Goal: Task Accomplishment & Management: Manage account settings

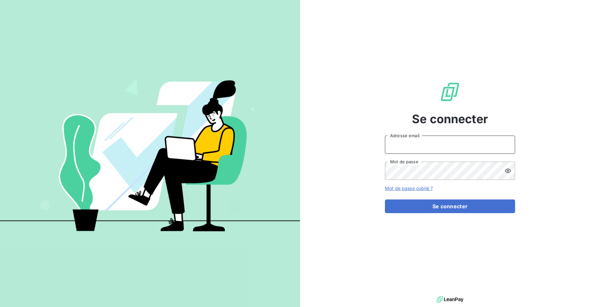
type input "[EMAIL_ADDRESS][DOMAIN_NAME]"
click at [423, 149] on input "[EMAIL_ADDRESS][DOMAIN_NAME]" at bounding box center [450, 144] width 130 height 18
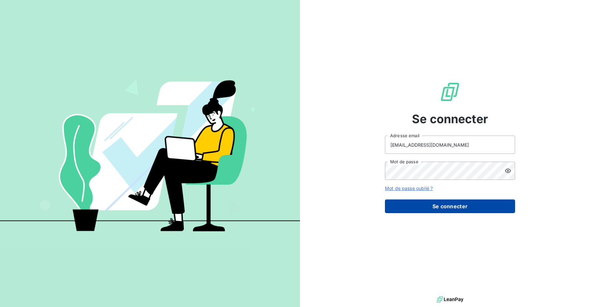
click at [426, 204] on button "Se connecter" at bounding box center [450, 206] width 130 height 14
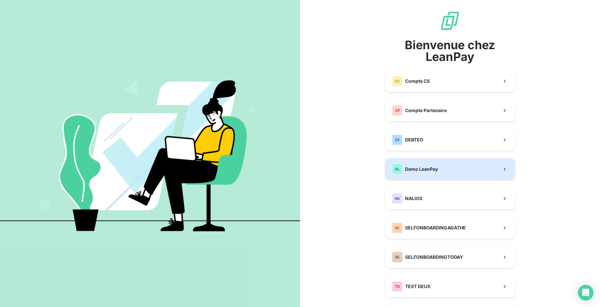
click at [418, 174] on div "DL Demo LeanPay" at bounding box center [415, 169] width 46 height 10
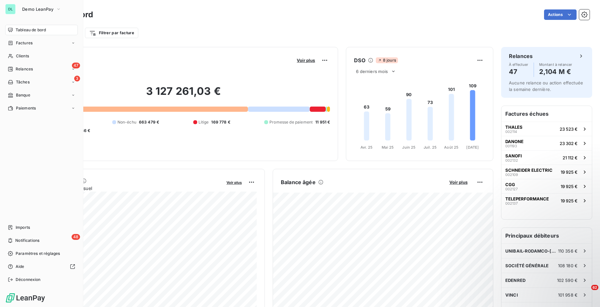
click at [39, 27] on span "Tableau de bord" at bounding box center [31, 30] width 30 height 6
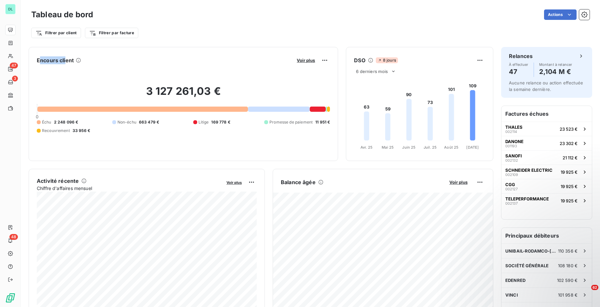
drag, startPoint x: 41, startPoint y: 62, endPoint x: 65, endPoint y: 62, distance: 24.4
click at [65, 62] on h6 "Encours client" at bounding box center [55, 60] width 37 height 8
drag, startPoint x: 140, startPoint y: 94, endPoint x: 194, endPoint y: 95, distance: 53.7
click at [194, 95] on h2 "3 127 261,03 €" at bounding box center [183, 95] width 293 height 20
click at [185, 93] on h2 "3 127 261,03 €" at bounding box center [183, 95] width 293 height 20
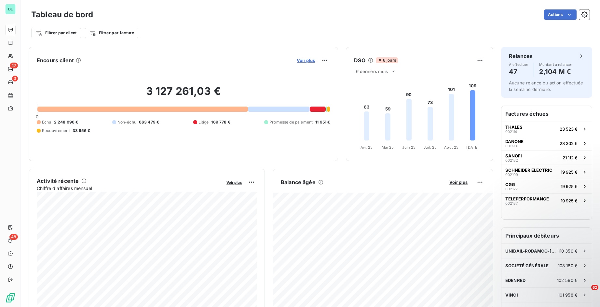
click at [309, 61] on span "Voir plus" at bounding box center [306, 60] width 18 height 5
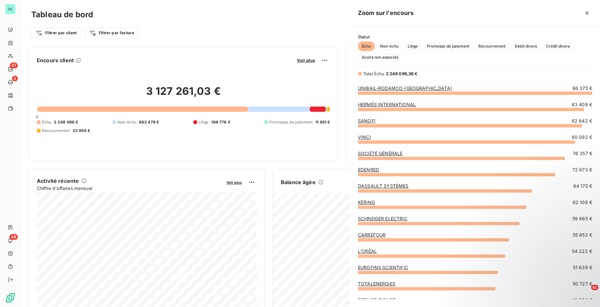
scroll to position [214, 250]
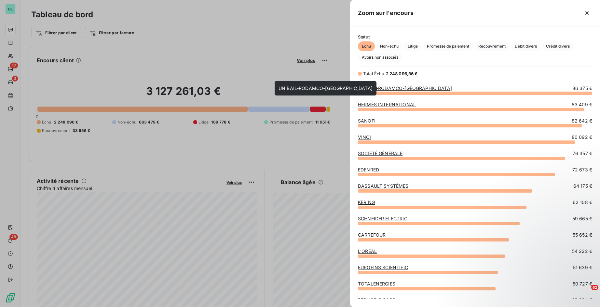
click at [405, 88] on link "UNIBAIL-RODAMCO-[GEOGRAPHIC_DATA]" at bounding box center [405, 88] width 94 height 6
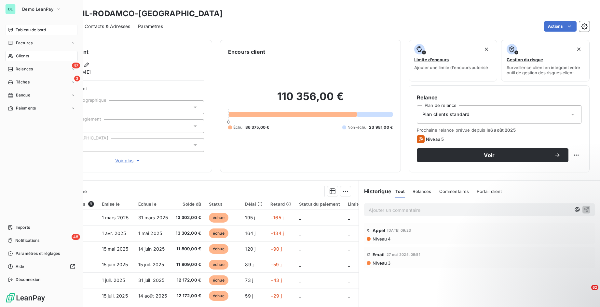
click at [21, 28] on span "Tableau de bord" at bounding box center [31, 30] width 30 height 6
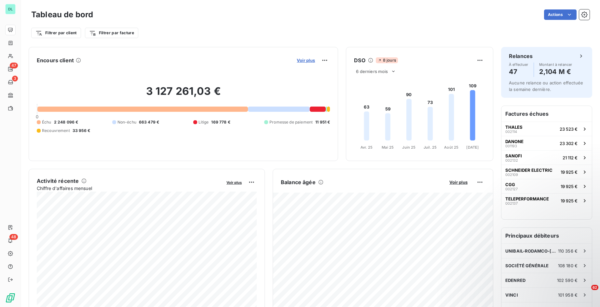
click at [298, 61] on span "Voir plus" at bounding box center [306, 60] width 18 height 5
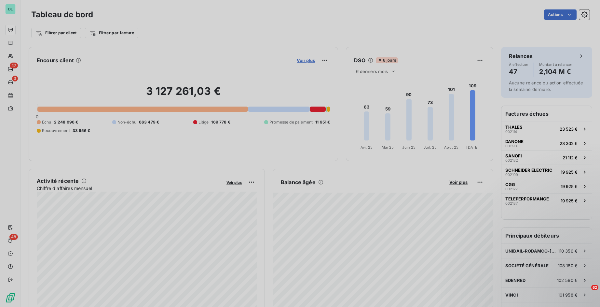
scroll to position [307, 250]
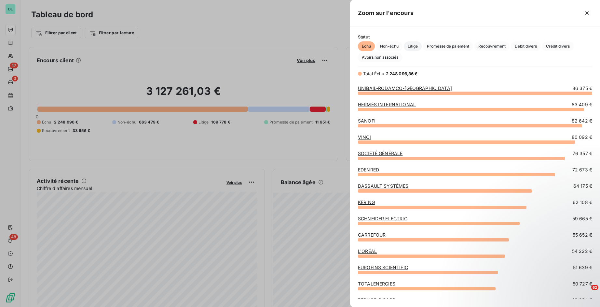
click at [417, 45] on span "Litige" at bounding box center [413, 46] width 18 height 10
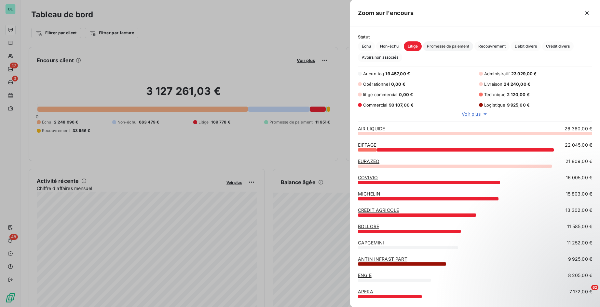
scroll to position [173, 250]
click at [444, 45] on span "Promesse de paiement" at bounding box center [448, 46] width 50 height 10
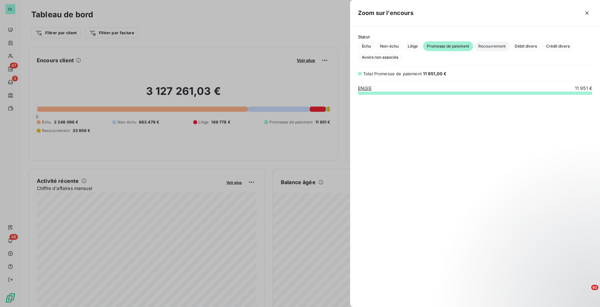
scroll to position [214, 250]
click at [502, 46] on span "Recouvrement" at bounding box center [491, 46] width 35 height 10
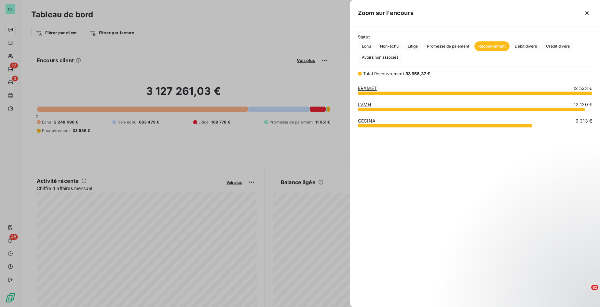
click at [309, 37] on div at bounding box center [300, 153] width 600 height 307
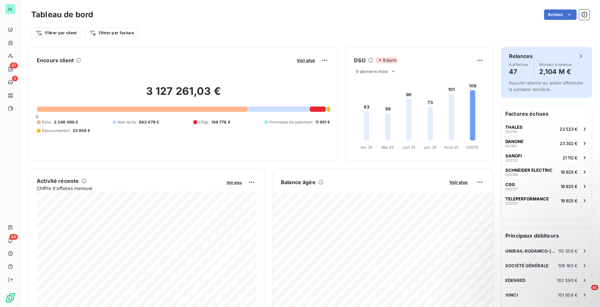
click at [538, 69] on div "À effectuer 47 Montant à relancer 2,104 M €" at bounding box center [546, 69] width 75 height 14
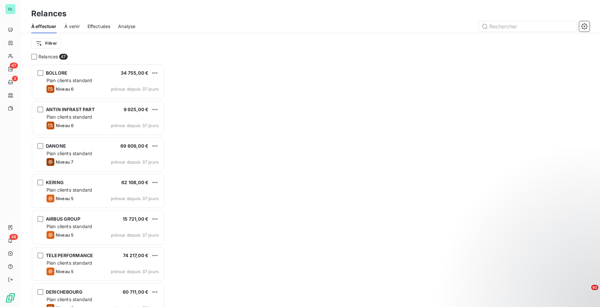
scroll to position [243, 134]
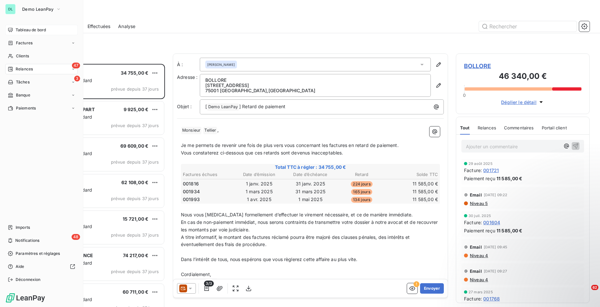
click at [12, 30] on icon at bounding box center [10, 29] width 5 height 5
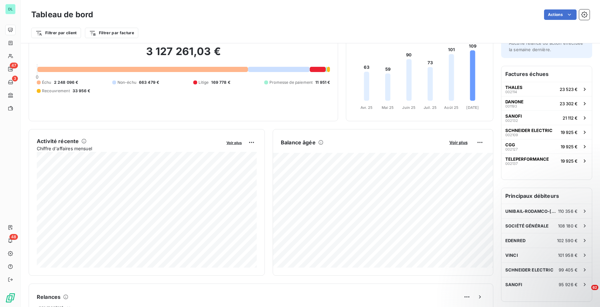
scroll to position [27, 0]
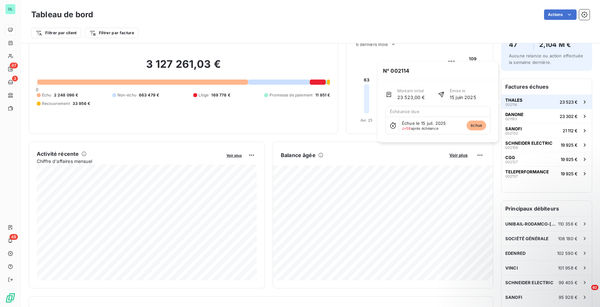
click at [532, 103] on button "THALES 002114 23 523 €" at bounding box center [546, 101] width 90 height 14
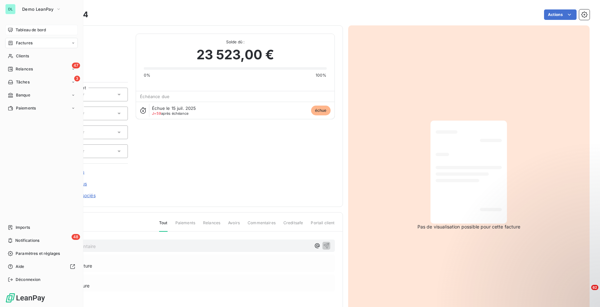
click at [23, 32] on span "Tableau de bord" at bounding box center [31, 30] width 30 height 6
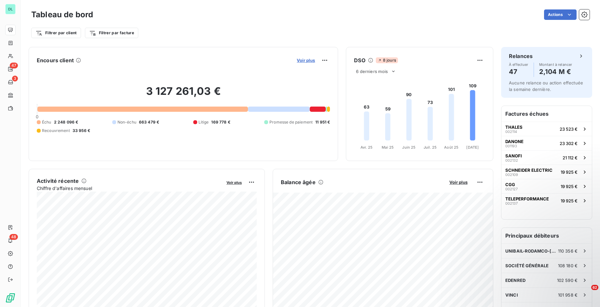
click at [310, 61] on span "Voir plus" at bounding box center [306, 60] width 18 height 5
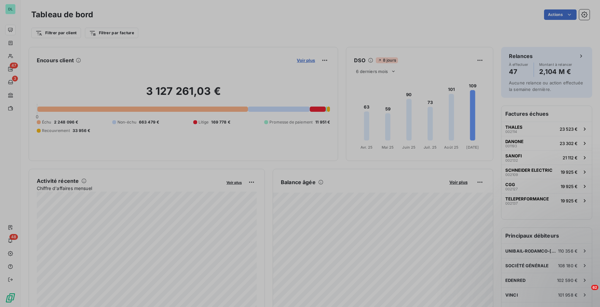
scroll to position [0, 0]
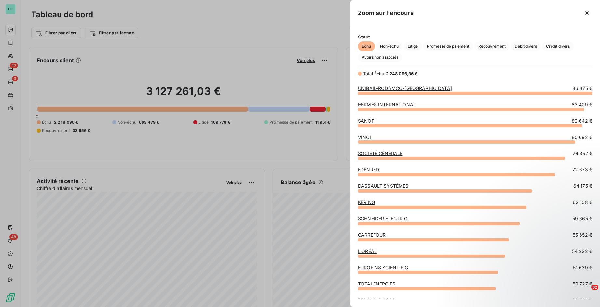
click at [412, 89] on link "UNIBAIL-RODAMCO-[GEOGRAPHIC_DATA]" at bounding box center [405, 88] width 94 height 6
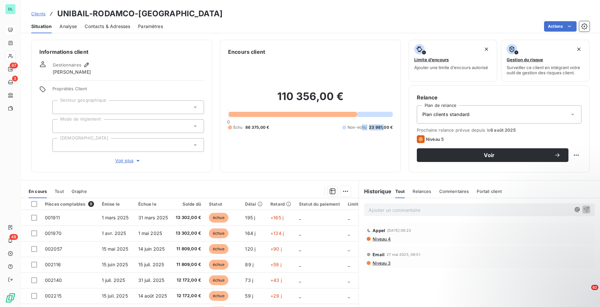
drag, startPoint x: 363, startPoint y: 127, endPoint x: 383, endPoint y: 126, distance: 20.2
click at [383, 126] on div "Non-échu 23 981,00 €" at bounding box center [367, 127] width 50 height 6
drag, startPoint x: 287, startPoint y: 94, endPoint x: 339, endPoint y: 96, distance: 51.8
click at [339, 96] on h2 "110 356,00 €" at bounding box center [310, 100] width 165 height 20
drag, startPoint x: 248, startPoint y: 125, endPoint x: 267, endPoint y: 125, distance: 19.8
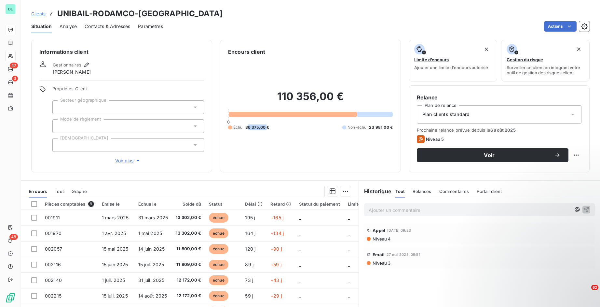
click at [267, 125] on span "86 375,00 €" at bounding box center [257, 127] width 24 height 6
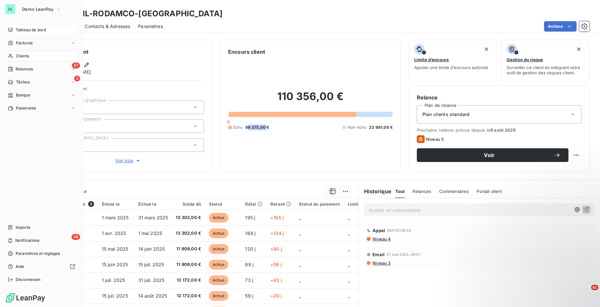
click at [20, 31] on span "Tableau de bord" at bounding box center [31, 30] width 30 height 6
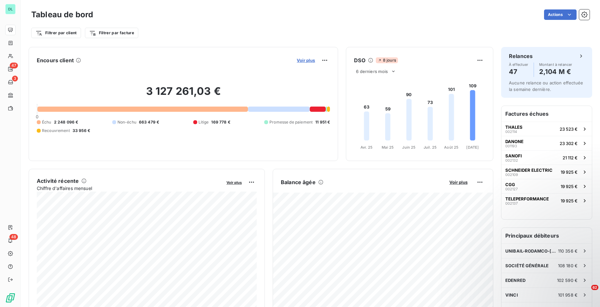
click at [305, 59] on span "Voir plus" at bounding box center [306, 60] width 18 height 5
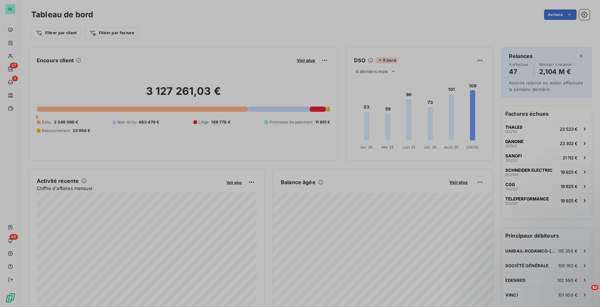
scroll to position [307, 250]
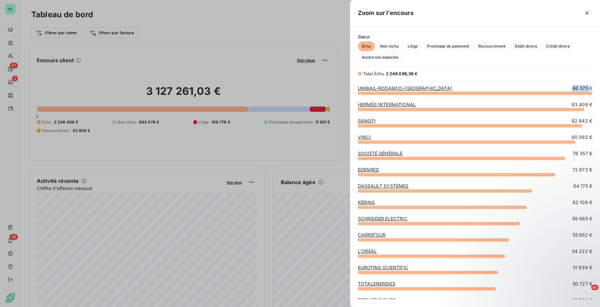
drag, startPoint x: 572, startPoint y: 89, endPoint x: 590, endPoint y: 89, distance: 17.6
click at [590, 89] on span "86 375 €" at bounding box center [582, 88] width 20 height 7
click at [339, 30] on div at bounding box center [300, 153] width 600 height 307
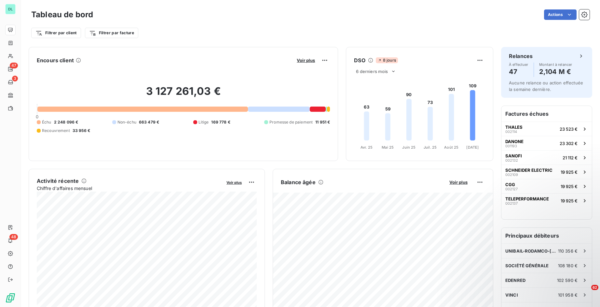
scroll to position [1, 0]
drag, startPoint x: 37, startPoint y: 180, endPoint x: 84, endPoint y: 184, distance: 46.7
click at [84, 184] on div "Activité récente" at bounding box center [129, 180] width 185 height 8
click at [95, 191] on div "Activité récente Chiffre d'affaires mensuel Voir plus" at bounding box center [147, 241] width 220 height 130
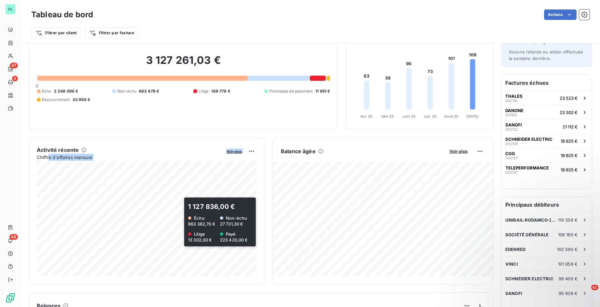
scroll to position [33, 0]
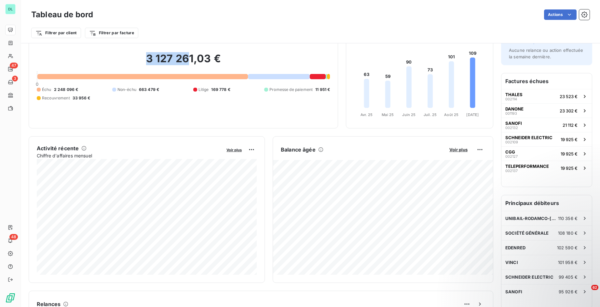
drag, startPoint x: 139, startPoint y: 58, endPoint x: 190, endPoint y: 59, distance: 51.1
click at [190, 59] on h2 "3 127 261,03 €" at bounding box center [183, 62] width 293 height 20
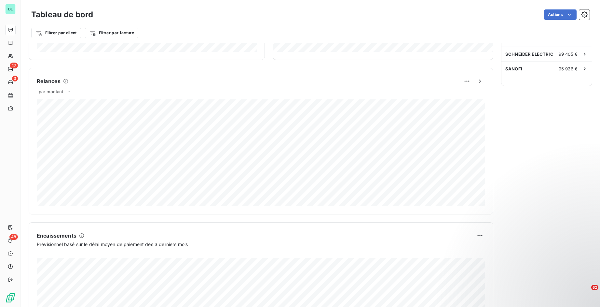
scroll to position [255, 0]
click at [53, 90] on span "par montant" at bounding box center [51, 91] width 25 height 5
click at [65, 117] on li "par volume" at bounding box center [59, 117] width 42 height 12
click at [55, 82] on h6 "Relances" at bounding box center [49, 81] width 24 height 8
click at [55, 91] on span "par volume" at bounding box center [50, 91] width 23 height 5
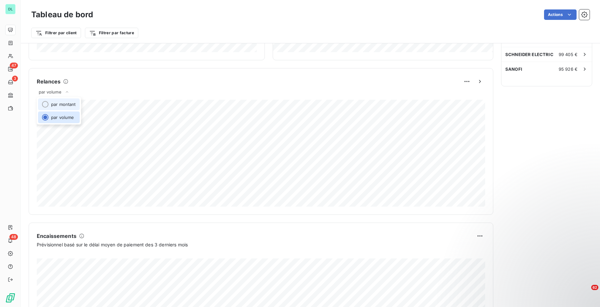
click at [54, 105] on li "par montant" at bounding box center [59, 104] width 42 height 12
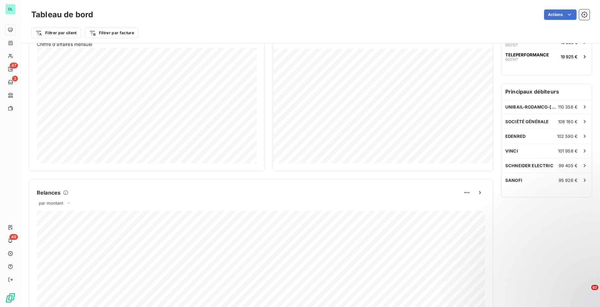
scroll to position [0, 0]
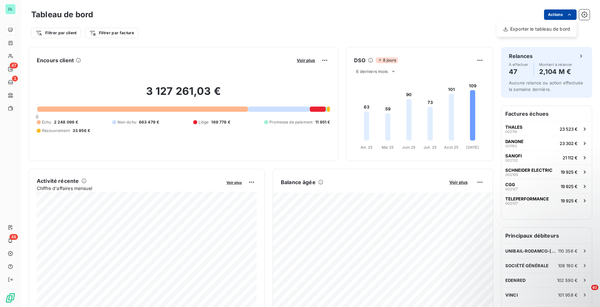
click at [547, 18] on html "DL 47 3 48 Tableau de bord Actions Exporter le tableau de bord Filtrer par clie…" at bounding box center [300, 153] width 600 height 307
click at [457, 44] on html "DL 47 3 48 Tableau de bord Actions Exporter le tableau de bord Filtrer par clie…" at bounding box center [300, 153] width 600 height 307
click at [560, 16] on html "DL 47 3 48 Tableau de bord Actions Filtrer par client Filtrer par facture Encou…" at bounding box center [300, 153] width 600 height 307
click at [540, 32] on div "Exporter le tableau de bord" at bounding box center [536, 29] width 75 height 10
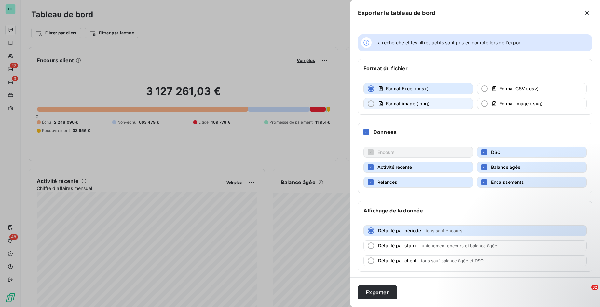
scroll to position [2, 0]
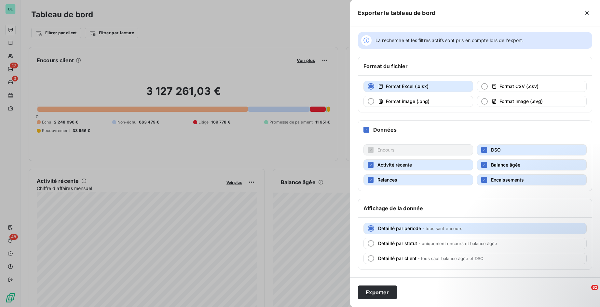
click at [221, 33] on div at bounding box center [300, 153] width 600 height 307
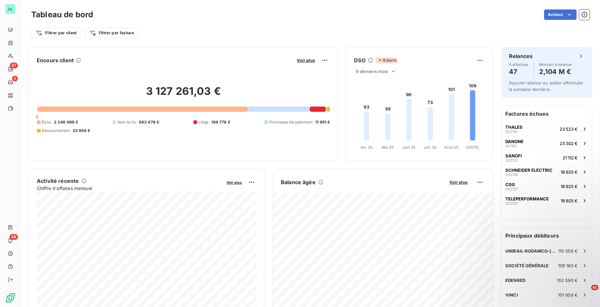
click at [105, 17] on div "Actions" at bounding box center [345, 14] width 489 height 10
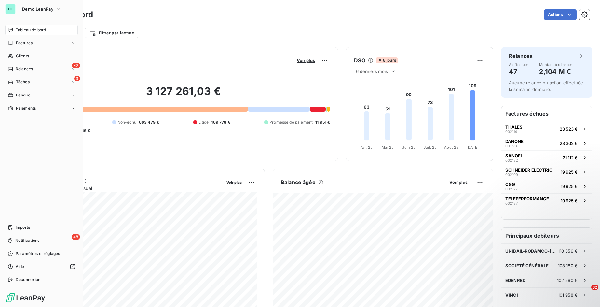
click at [11, 10] on div "DL" at bounding box center [10, 9] width 10 height 10
click at [34, 9] on span "Demo LeanPay" at bounding box center [37, 9] width 31 height 5
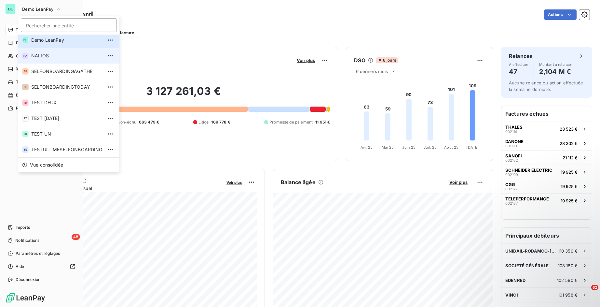
scroll to position [0, 0]
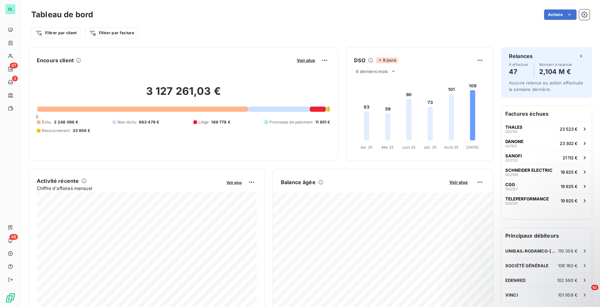
click at [191, 37] on div "Filtrer par client Filtrer par facture" at bounding box center [310, 33] width 558 height 12
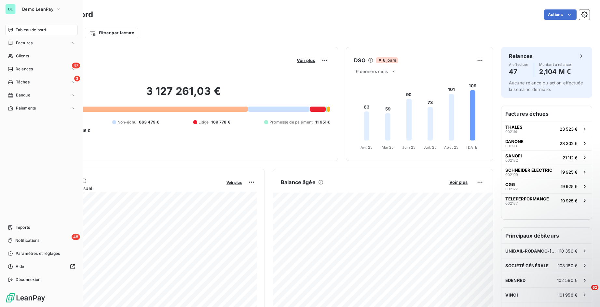
click at [14, 10] on div "DL" at bounding box center [10, 9] width 10 height 10
click at [36, 7] on span "Demo LeanPay" at bounding box center [37, 9] width 31 height 5
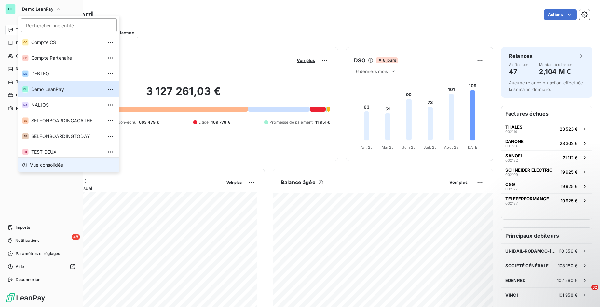
click at [51, 165] on span "Vue consolidée" at bounding box center [46, 164] width 33 height 7
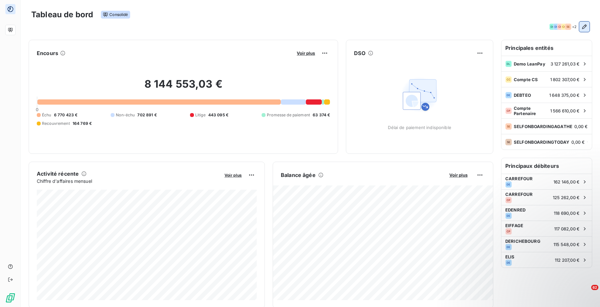
click at [586, 26] on icon "button" at bounding box center [584, 26] width 7 height 7
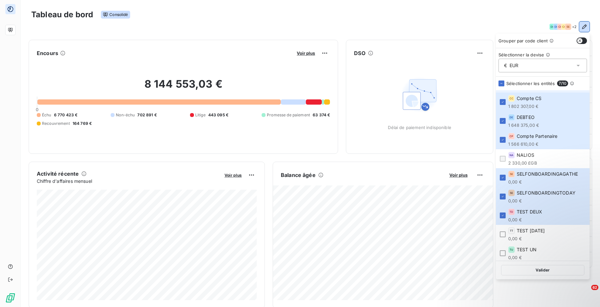
scroll to position [23, 0]
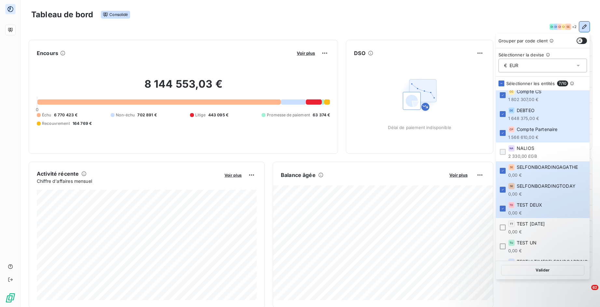
click at [536, 152] on div "NA NALIOS 2 330,00 £GB" at bounding box center [522, 152] width 29 height 14
click at [529, 150] on span "NALIOS" at bounding box center [526, 148] width 18 height 7
click at [503, 152] on div at bounding box center [503, 152] width 6 height 6
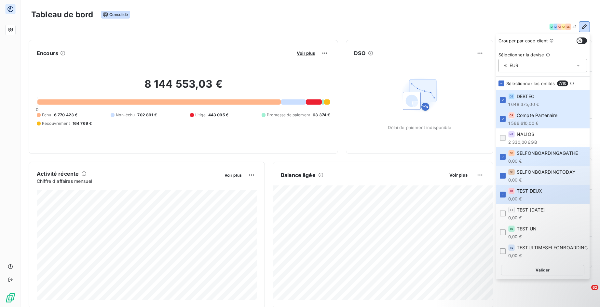
scroll to position [0, 0]
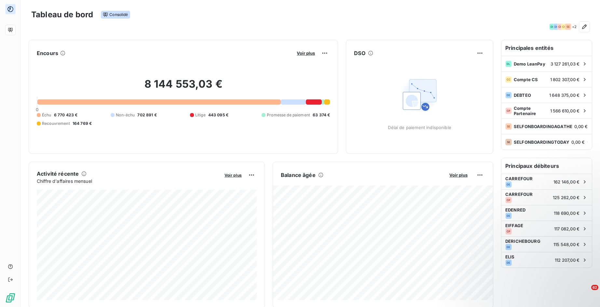
click at [485, 9] on div "Tableau de bord Consolidé" at bounding box center [310, 15] width 558 height 14
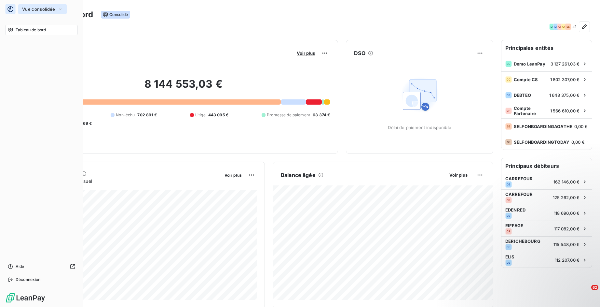
click at [51, 11] on span "Vue consolidée" at bounding box center [38, 9] width 33 height 5
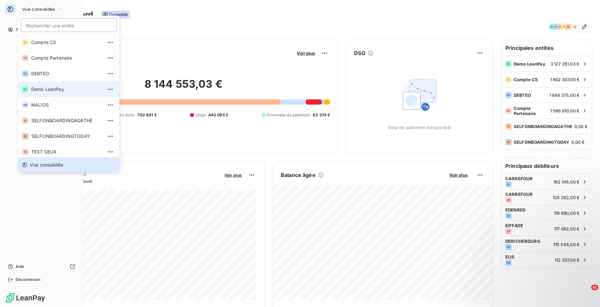
click at [52, 89] on span "Demo LeanPay" at bounding box center [66, 89] width 71 height 7
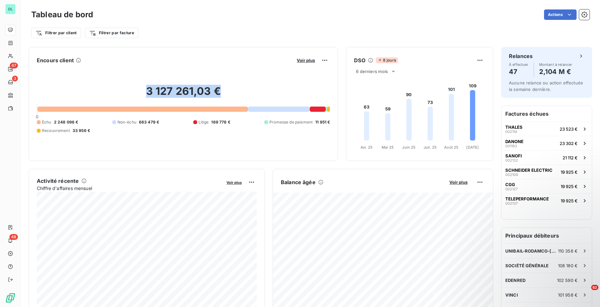
drag, startPoint x: 146, startPoint y: 91, endPoint x: 224, endPoint y: 90, distance: 77.8
click at [224, 90] on h2 "3 127 261,03 €" at bounding box center [183, 95] width 293 height 20
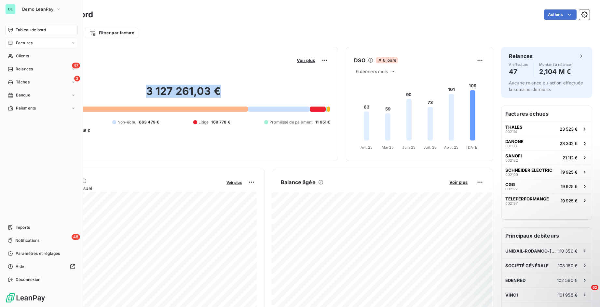
click at [26, 41] on span "Factures" at bounding box center [24, 43] width 17 height 6
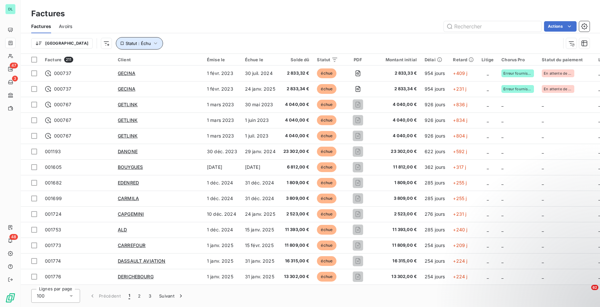
click at [152, 43] on icon "button" at bounding box center [155, 43] width 7 height 7
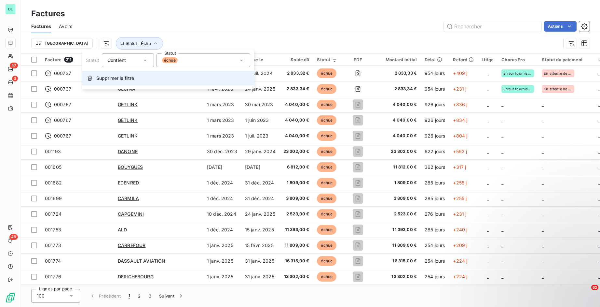
click at [115, 76] on span "Supprimer le filtre" at bounding box center [115, 78] width 38 height 7
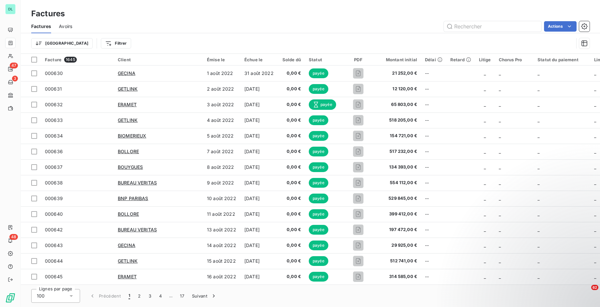
click at [65, 25] on span "Avoirs" at bounding box center [65, 26] width 13 height 7
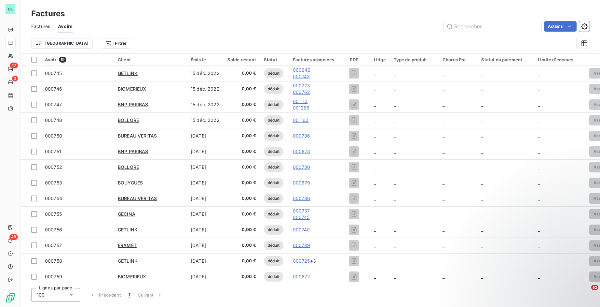
click at [42, 25] on span "Factures" at bounding box center [40, 26] width 19 height 7
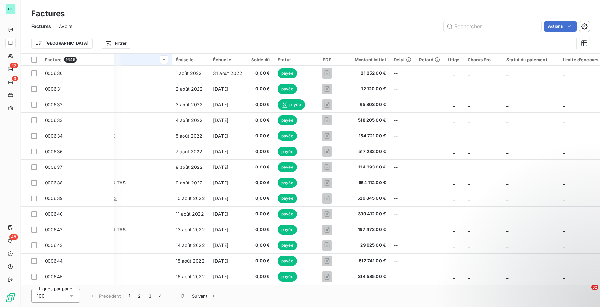
scroll to position [0, 34]
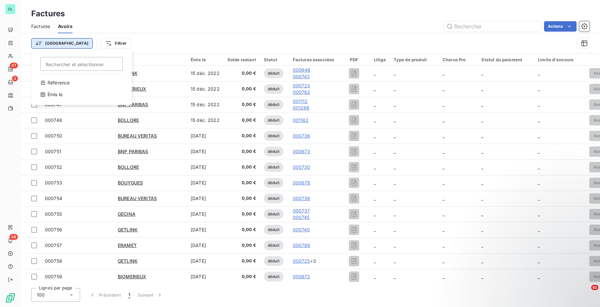
click at [46, 45] on html "DL 47 3 48 Factures Factures Avoirs Actions Trier Rechercher et sélectionner Ré…" at bounding box center [300, 153] width 600 height 307
click at [41, 29] on html "DL 47 3 48 Factures Factures Avoirs Actions Trier Rechercher et sélectionner Ré…" at bounding box center [300, 153] width 600 height 307
click at [40, 27] on span "Factures" at bounding box center [40, 26] width 19 height 7
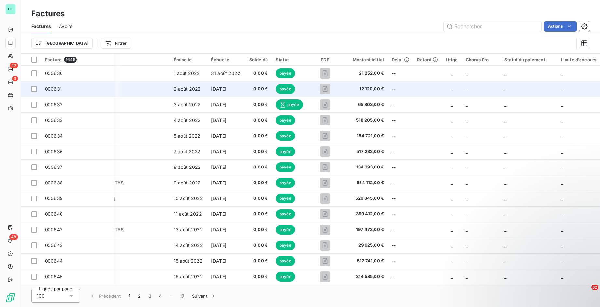
scroll to position [0, 34]
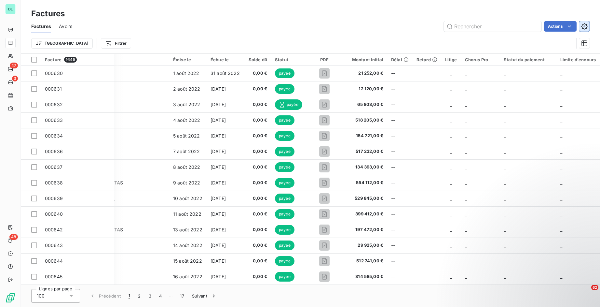
click at [583, 29] on icon "button" at bounding box center [584, 26] width 7 height 7
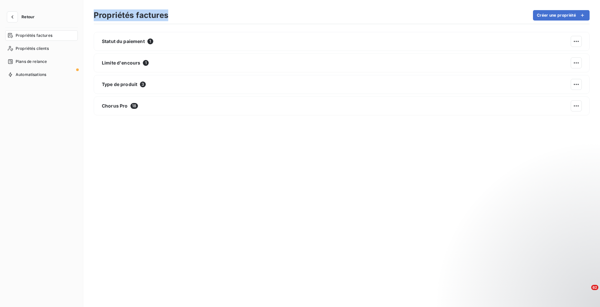
drag, startPoint x: 94, startPoint y: 16, endPoint x: 172, endPoint y: 22, distance: 78.3
click at [172, 22] on div "Propriétés factures Créer une propriété" at bounding box center [342, 17] width 496 height 14
click at [25, 16] on span "Retour" at bounding box center [27, 17] width 13 height 4
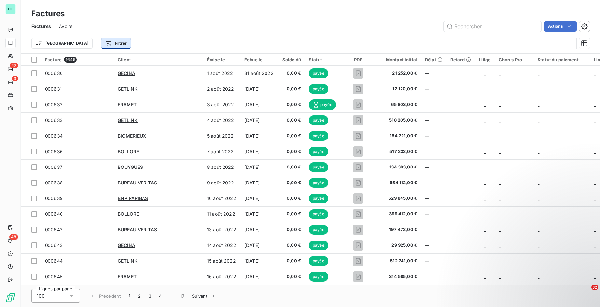
click at [82, 45] on html "DL 47 3 48 Factures Factures Avoirs Actions Trier Filtrer Facture 1645 Client É…" at bounding box center [300, 153] width 600 height 307
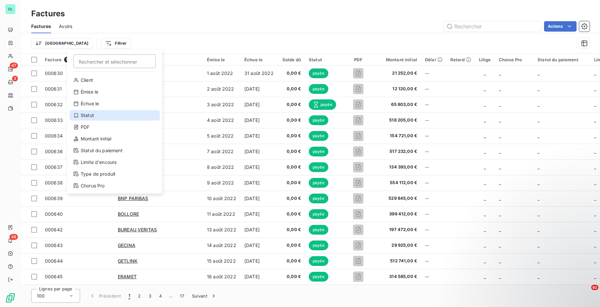
click at [98, 116] on div "Statut" at bounding box center [115, 115] width 90 height 10
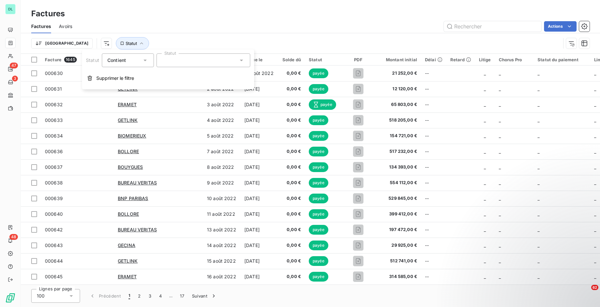
click at [176, 56] on div at bounding box center [204, 60] width 94 height 14
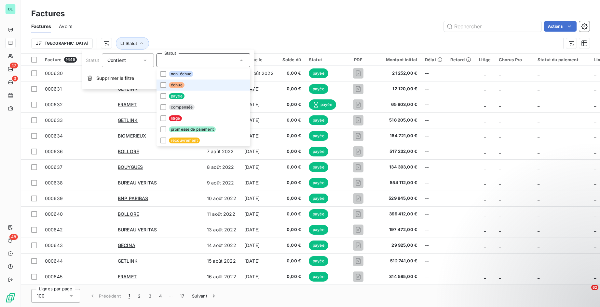
click at [180, 83] on span "échue" at bounding box center [177, 85] width 16 height 6
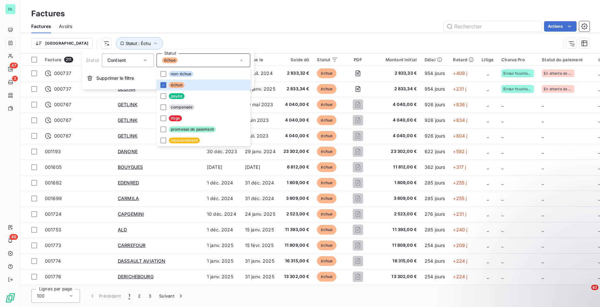
click at [167, 44] on div "Trier Statut : Échu" at bounding box center [295, 43] width 529 height 12
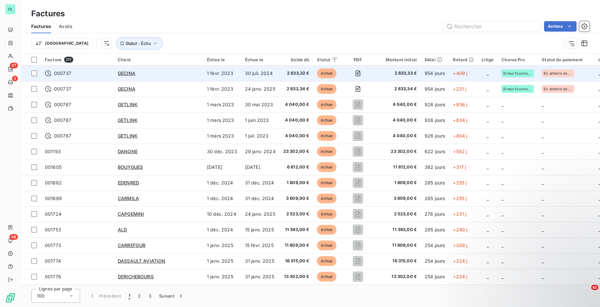
click at [92, 73] on span "000737" at bounding box center [77, 73] width 65 height 7
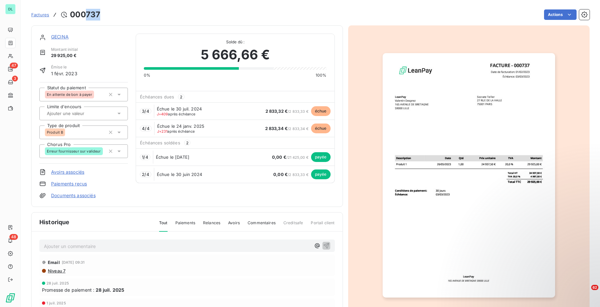
drag, startPoint x: 85, startPoint y: 15, endPoint x: 103, endPoint y: 15, distance: 18.2
click at [103, 15] on div "Factures 000737 Actions" at bounding box center [310, 15] width 558 height 14
drag, startPoint x: 52, startPoint y: 55, endPoint x: 75, endPoint y: 55, distance: 22.8
click at [75, 55] on span "29 925,00 €" at bounding box center [64, 55] width 27 height 7
drag, startPoint x: 226, startPoint y: 41, endPoint x: 253, endPoint y: 41, distance: 27.0
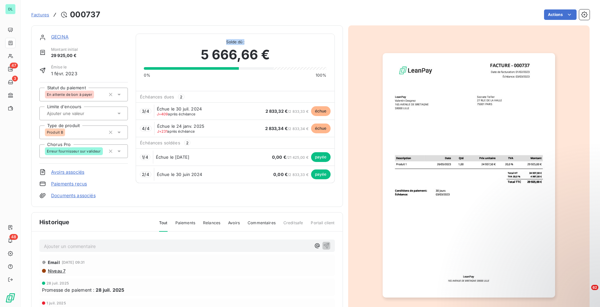
click at [253, 41] on span "Solde dû :" at bounding box center [235, 42] width 183 height 6
drag, startPoint x: 204, startPoint y: 53, endPoint x: 269, endPoint y: 56, distance: 65.5
click at [269, 56] on span "5 666,66 €" at bounding box center [235, 55] width 69 height 20
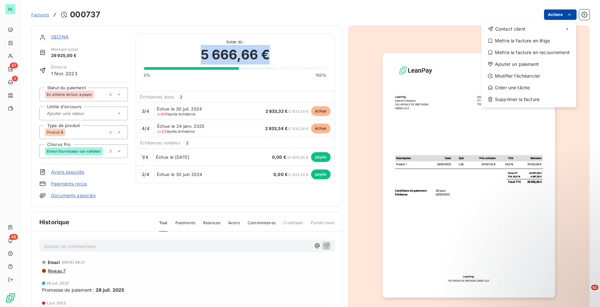
click at [557, 12] on html "DL 47 3 48 Factures [DRIVERS_LICENSE_NUMBER] Actions Contact client Mettre la f…" at bounding box center [300, 153] width 600 height 307
click at [273, 19] on html "DL 47 3 48 Factures [DRIVERS_LICENSE_NUMBER] Actions Contact client Mettre la f…" at bounding box center [300, 153] width 600 height 307
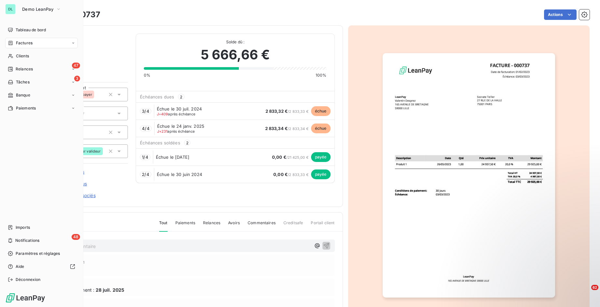
click at [14, 44] on div "Factures" at bounding box center [20, 43] width 25 height 6
click at [31, 45] on span "Factures" at bounding box center [24, 43] width 17 height 6
click at [45, 43] on div "Factures" at bounding box center [41, 43] width 73 height 10
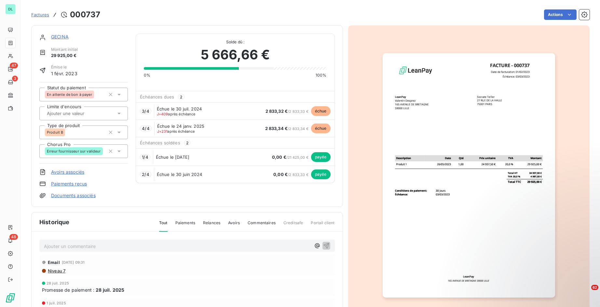
click at [117, 8] on div "Factures 000737 Actions" at bounding box center [310, 15] width 558 height 14
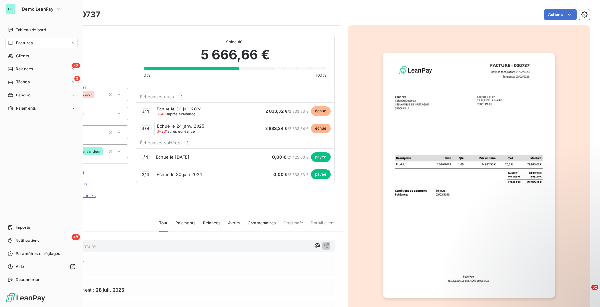
click at [19, 44] on span "Factures" at bounding box center [24, 43] width 17 height 6
click at [25, 45] on span "Factures" at bounding box center [24, 43] width 17 height 6
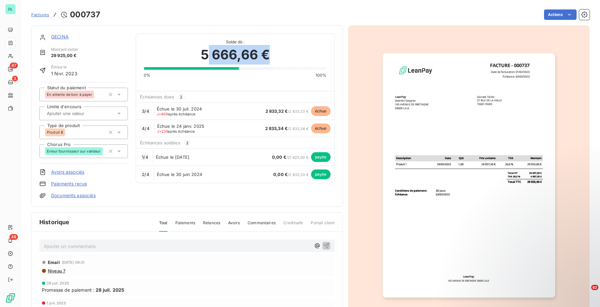
drag, startPoint x: 209, startPoint y: 54, endPoint x: 268, endPoint y: 54, distance: 59.6
click at [268, 54] on span "5 666,66 €" at bounding box center [235, 55] width 69 height 20
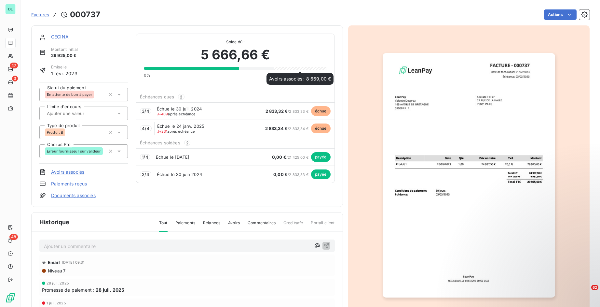
click at [288, 69] on div at bounding box center [300, 68] width 53 height 3
click at [256, 68] on div at bounding box center [256, 68] width 35 height 3
click at [79, 172] on link "Avoirs associés" at bounding box center [67, 172] width 33 height 7
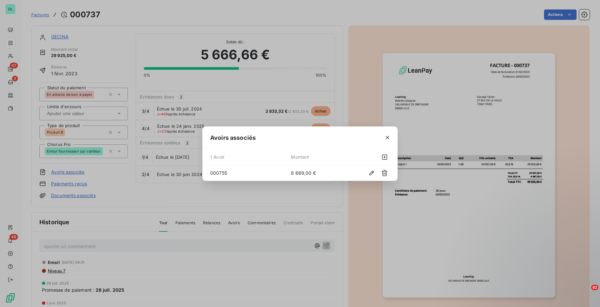
click at [208, 55] on div "Avoirs associés 1 Avoir Montant 000755 8 669,00 €" at bounding box center [300, 153] width 600 height 307
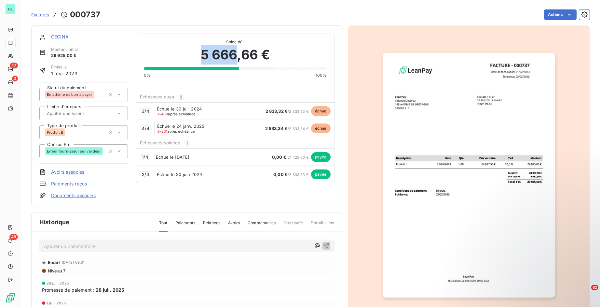
drag, startPoint x: 201, startPoint y: 55, endPoint x: 236, endPoint y: 55, distance: 34.5
click at [236, 55] on span "5 666,66 €" at bounding box center [235, 55] width 69 height 20
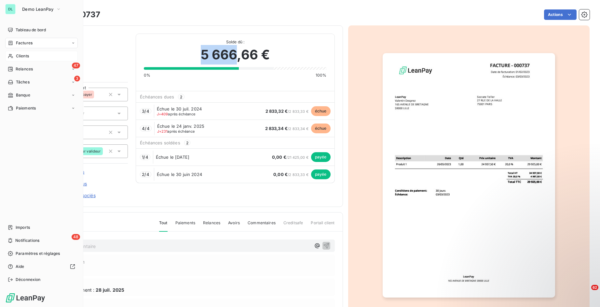
click at [23, 52] on div "Clients" at bounding box center [41, 56] width 73 height 10
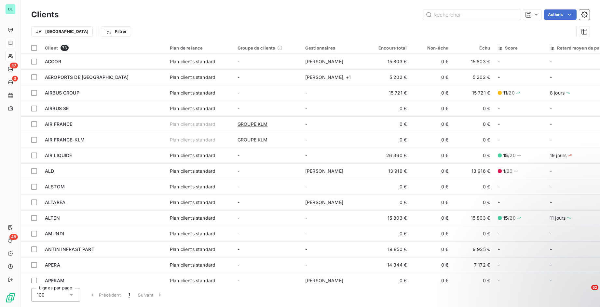
click at [237, 14] on div "Actions" at bounding box center [327, 14] width 523 height 10
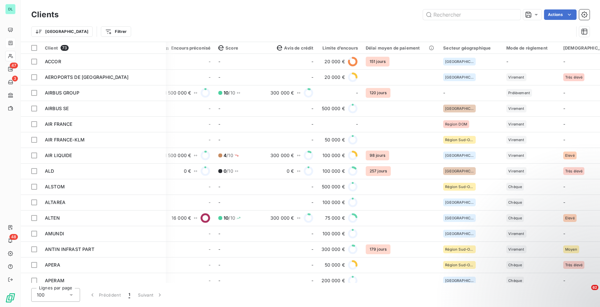
scroll to position [0, 482]
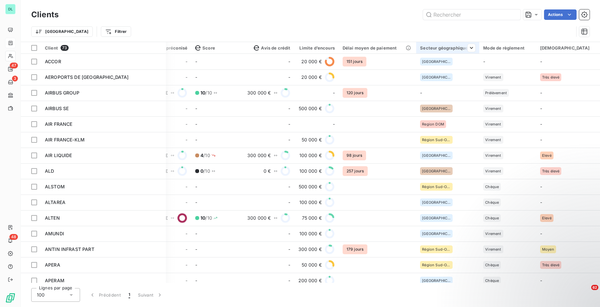
click at [442, 49] on div "Secteur géographique" at bounding box center [447, 47] width 55 height 5
click at [437, 48] on html "DL 47 3 48 Clients Actions Trier Filtrer Client 73 Plan de relance Groupe de cl…" at bounding box center [300, 153] width 600 height 307
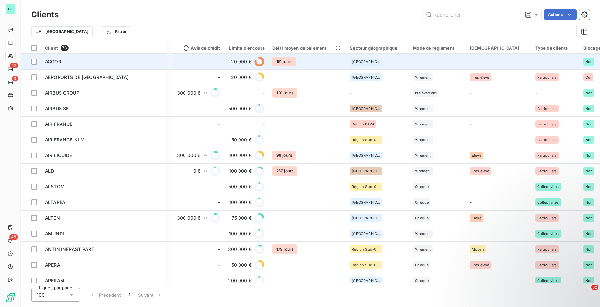
scroll to position [0, 597]
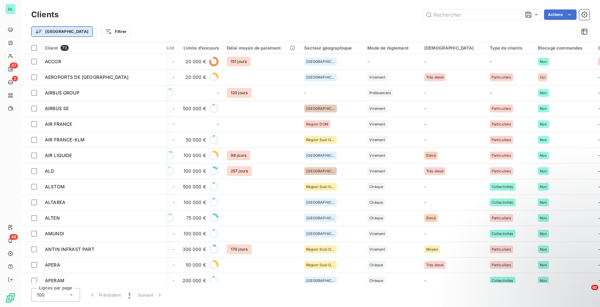
click at [38, 33] on html "DL 47 3 48 Clients Actions Trier Filtrer Client 73 Plan de relance Groupe de cl…" at bounding box center [300, 153] width 600 height 307
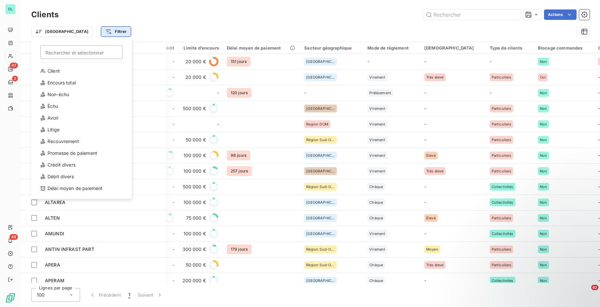
click at [79, 32] on html "DL 47 3 48 Clients Actions Trier Rechercher et sélectionner Client Encours tota…" at bounding box center [300, 153] width 600 height 307
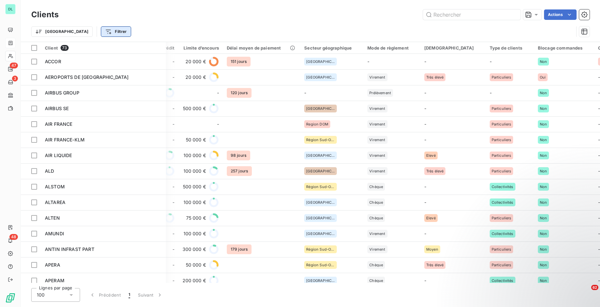
click at [69, 31] on html "DL 47 3 48 Clients Actions Trier Filtrer Client 73 Plan de relance Groupe de cl…" at bounding box center [300, 153] width 600 height 307
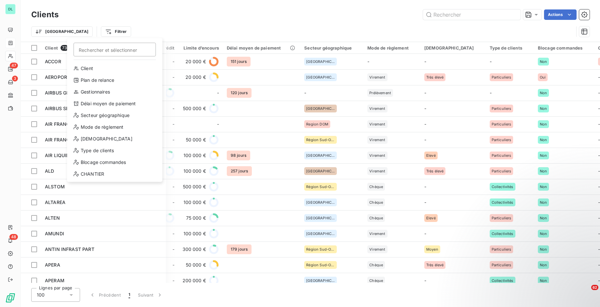
click at [55, 30] on html "DL 47 3 48 Clients Actions Trier Filtrer Rechercher et sélectionner Client Plan…" at bounding box center [300, 153] width 600 height 307
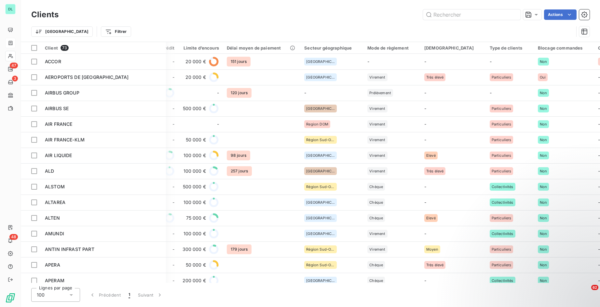
click at [121, 25] on div "Trier Filtrer" at bounding box center [310, 31] width 558 height 20
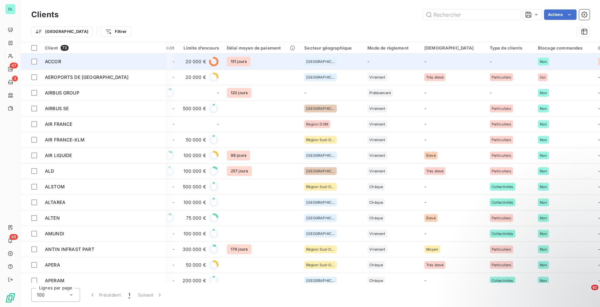
click at [96, 59] on div "ACCOR" at bounding box center [103, 61] width 117 height 7
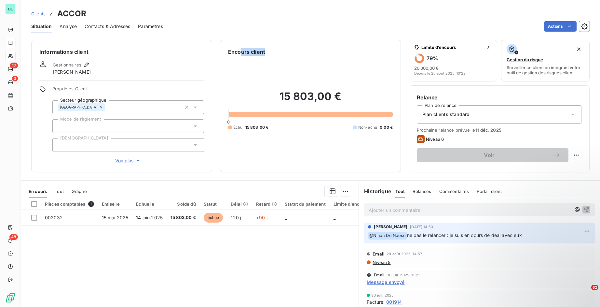
drag, startPoint x: 241, startPoint y: 53, endPoint x: 278, endPoint y: 52, distance: 37.5
click at [278, 52] on div "Encours client" at bounding box center [310, 52] width 165 height 8
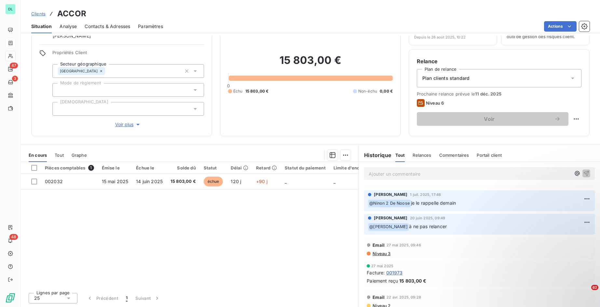
scroll to position [118, 0]
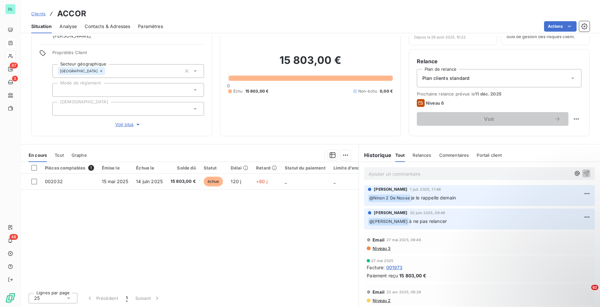
click at [69, 29] on span "Analyse" at bounding box center [68, 26] width 17 height 7
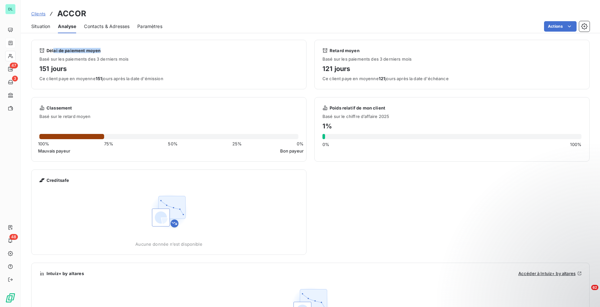
drag, startPoint x: 53, startPoint y: 52, endPoint x: 98, endPoint y: 52, distance: 44.9
click at [99, 52] on span "Délai de paiement moyen" at bounding box center [74, 50] width 54 height 5
drag, startPoint x: 41, startPoint y: 69, endPoint x: 57, endPoint y: 69, distance: 15.9
click at [57, 69] on h4 "151 jours" at bounding box center [168, 68] width 259 height 10
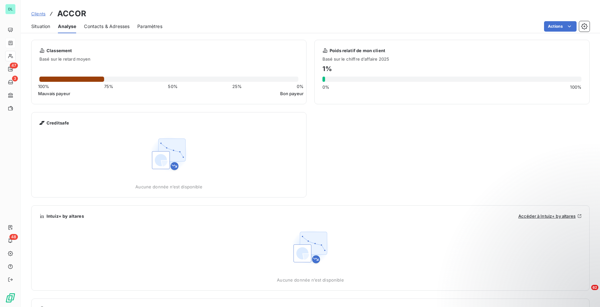
scroll to position [0, 0]
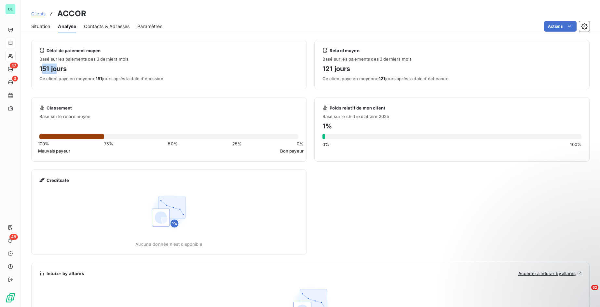
click at [120, 30] on div "Contacts & Adresses" at bounding box center [107, 27] width 46 height 14
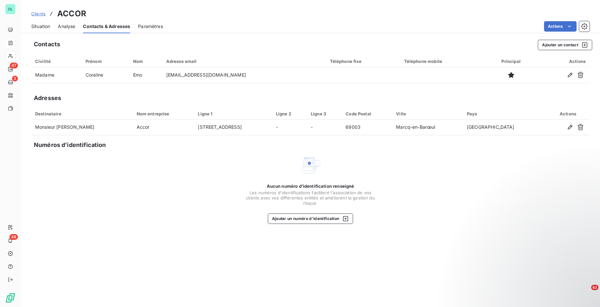
click at [158, 25] on span "Paramètres" at bounding box center [150, 26] width 25 height 7
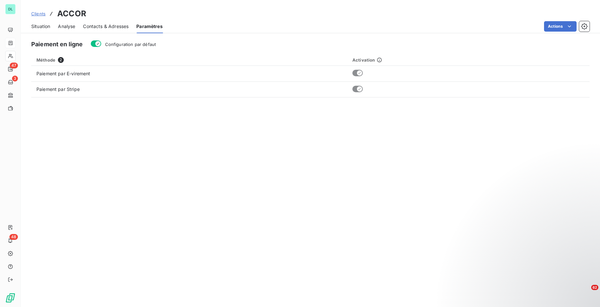
click at [113, 26] on span "Contacts & Adresses" at bounding box center [106, 26] width 46 height 7
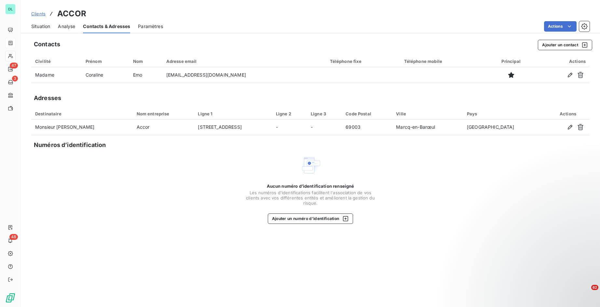
click at [68, 26] on span "Analyse" at bounding box center [66, 26] width 17 height 7
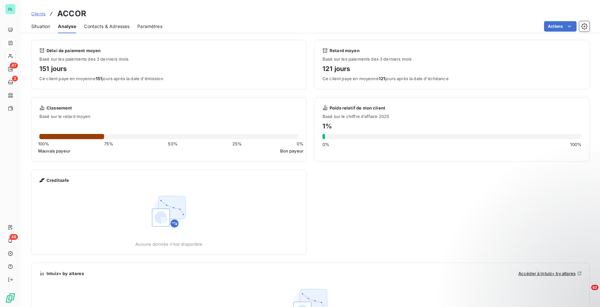
click at [148, 27] on span "Paramètres" at bounding box center [149, 26] width 25 height 7
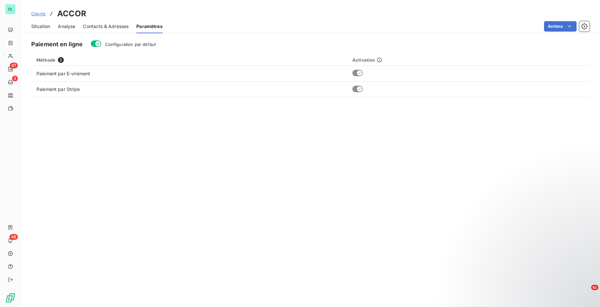
click at [42, 26] on span "Situation" at bounding box center [40, 26] width 19 height 7
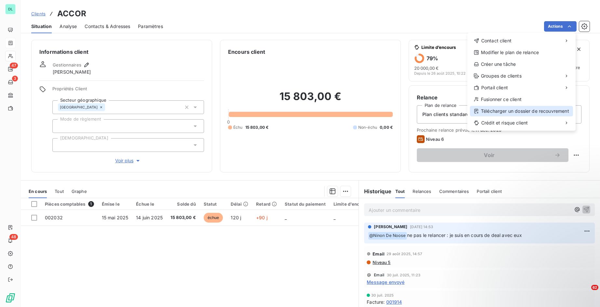
click at [512, 108] on div "Télécharger un dossier de recouvrement" at bounding box center [521, 111] width 103 height 10
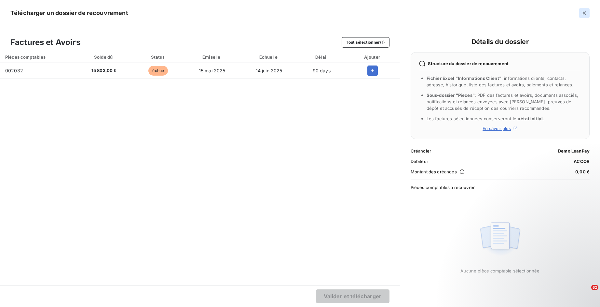
click at [586, 11] on icon "button" at bounding box center [584, 13] width 7 height 7
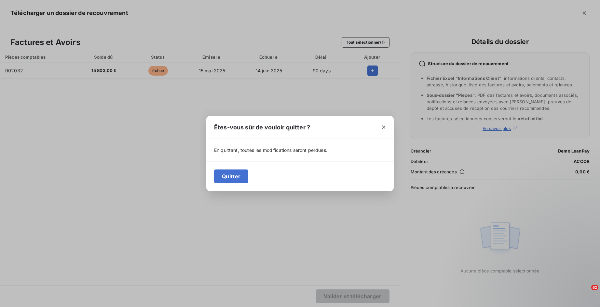
click at [226, 185] on div "Quitter" at bounding box center [299, 176] width 187 height 30
click at [227, 182] on button "Quitter" at bounding box center [231, 176] width 34 height 14
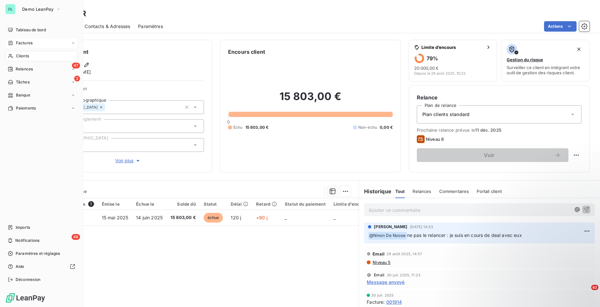
click at [23, 43] on span "Factures" at bounding box center [24, 43] width 17 height 6
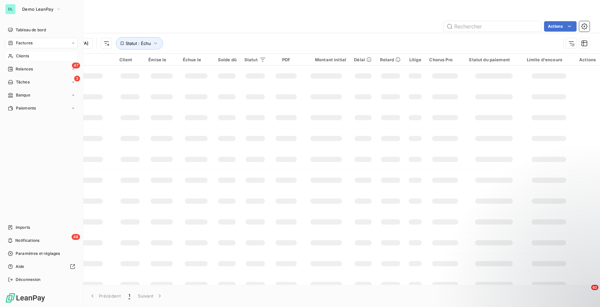
click at [22, 53] on span "Clients" at bounding box center [22, 56] width 13 height 6
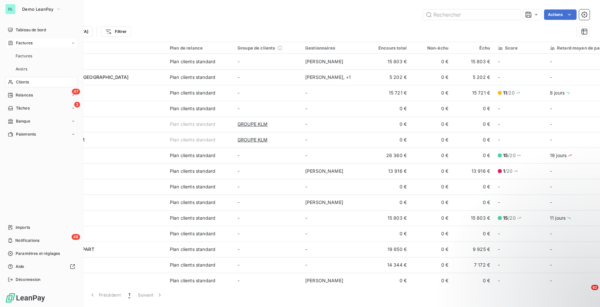
click at [21, 45] on span "Factures" at bounding box center [24, 43] width 17 height 6
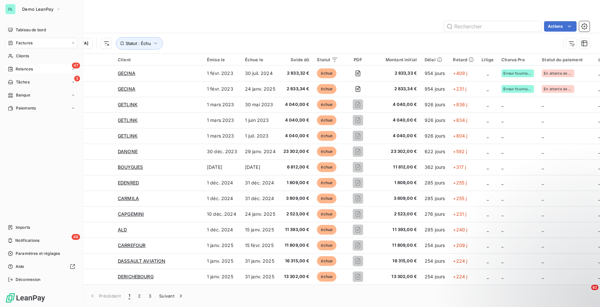
click at [29, 71] on span "Relances" at bounding box center [24, 69] width 17 height 6
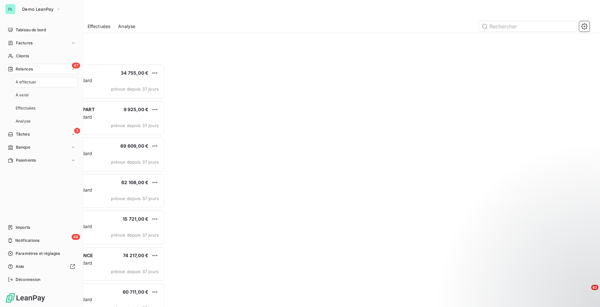
scroll to position [243, 134]
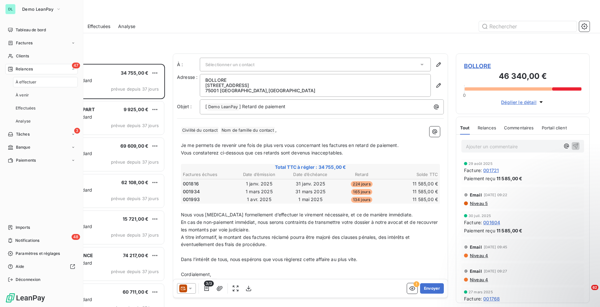
click at [37, 67] on div "47 Relances" at bounding box center [41, 69] width 73 height 10
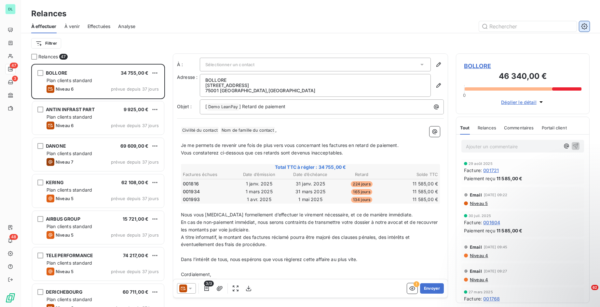
click at [584, 26] on icon "button" at bounding box center [585, 26] width 2 height 2
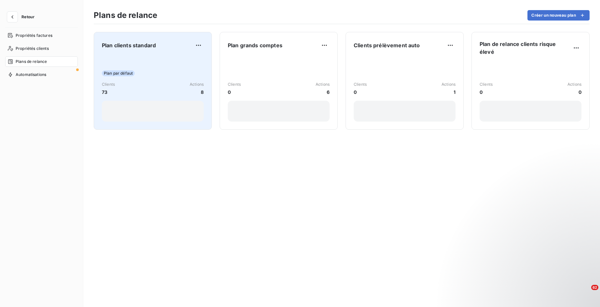
click at [148, 74] on div "Plan par défaut" at bounding box center [153, 73] width 102 height 6
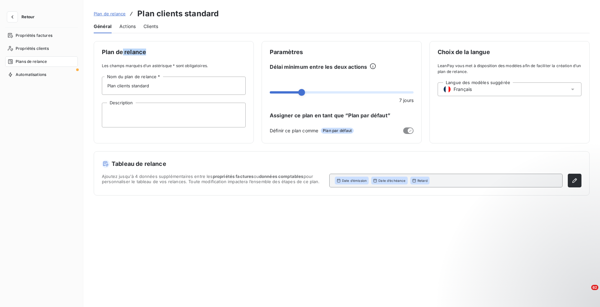
drag, startPoint x: 124, startPoint y: 52, endPoint x: 169, endPoint y: 52, distance: 45.6
click at [169, 52] on span "Plan de relance" at bounding box center [174, 52] width 144 height 6
drag, startPoint x: 274, startPoint y: 61, endPoint x: 280, endPoint y: 60, distance: 6.3
click at [280, 60] on div "Paramètres Délai minimum entre les deux actions 7 jours Assigner ce plan en tan…" at bounding box center [342, 92] width 160 height 102
click at [458, 88] on span "Français" at bounding box center [463, 89] width 18 height 7
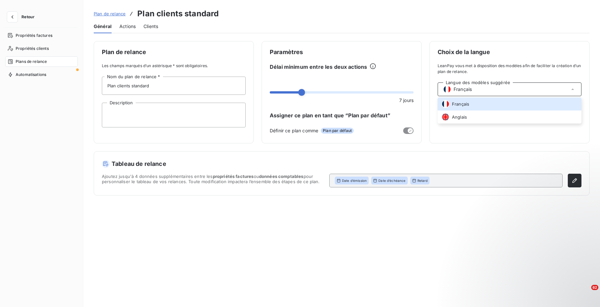
click at [233, 147] on div "Plan de relance Les champs marqués d’un astérisque * sont obligatoires. Plan cl…" at bounding box center [342, 118] width 496 height 154
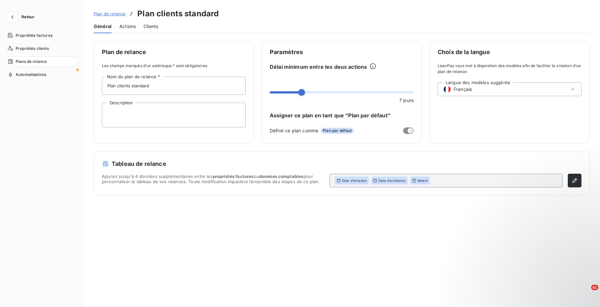
click at [132, 28] on span "Actions" at bounding box center [127, 26] width 16 height 7
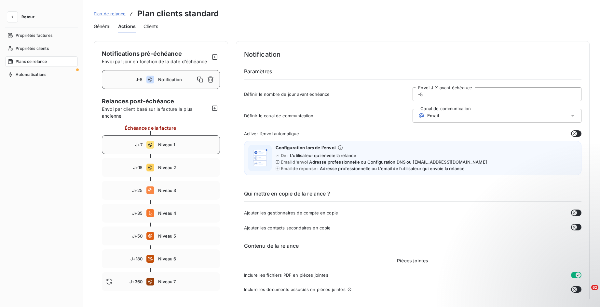
click at [173, 146] on span "Niveau 1" at bounding box center [186, 144] width 57 height 5
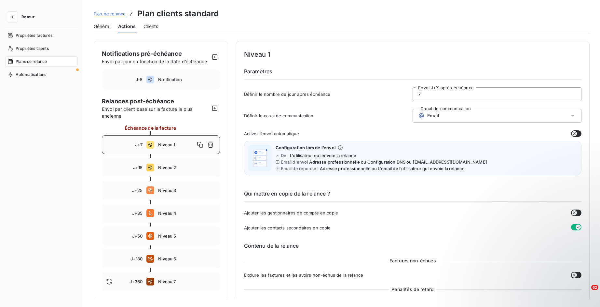
drag, startPoint x: 256, startPoint y: 95, endPoint x: 317, endPoint y: 95, distance: 61.2
click at [317, 95] on span "Définir le nombre de jour après échéance" at bounding box center [328, 93] width 169 height 5
drag, startPoint x: 288, startPoint y: 90, endPoint x: 318, endPoint y: 94, distance: 30.1
click at [318, 94] on div "Définir le nombre de jour après échéance 7 Envoi J+X après échéance" at bounding box center [413, 96] width 338 height 18
click at [447, 119] on div "Email" at bounding box center [497, 116] width 169 height 14
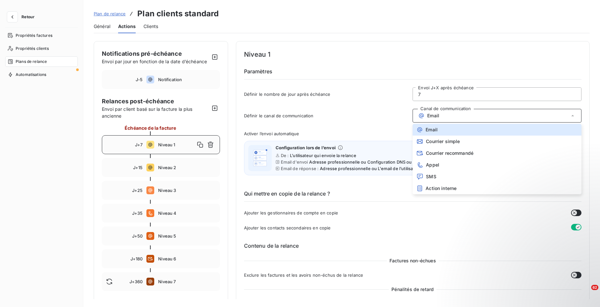
click at [356, 136] on div "Activer l’envoi automatique" at bounding box center [413, 133] width 338 height 7
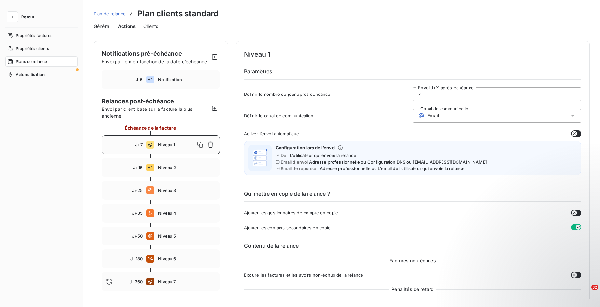
click at [275, 132] on span "Activer l’envoi automatique" at bounding box center [271, 133] width 55 height 5
click at [576, 136] on button "button" at bounding box center [576, 133] width 10 height 7
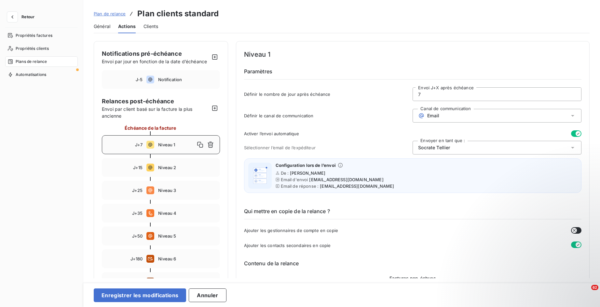
click at [576, 135] on icon "button" at bounding box center [578, 133] width 5 height 5
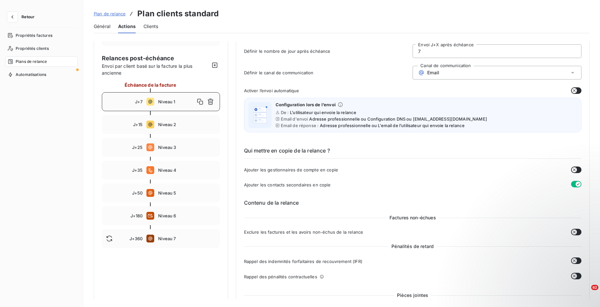
scroll to position [43, 0]
drag, startPoint x: 280, startPoint y: 152, endPoint x: 320, endPoint y: 153, distance: 40.0
click at [320, 153] on h6 "Qui mettre en copie de la relance ?" at bounding box center [413, 152] width 338 height 12
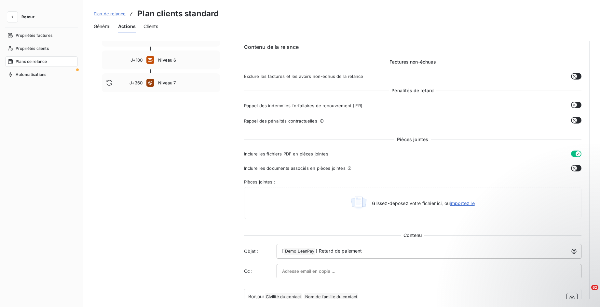
scroll to position [199, 0]
drag, startPoint x: 401, startPoint y: 62, endPoint x: 431, endPoint y: 62, distance: 30.6
click at [431, 62] on span "Factures non-échues" at bounding box center [413, 61] width 52 height 7
drag, startPoint x: 399, startPoint y: 90, endPoint x: 420, endPoint y: 91, distance: 20.8
click at [420, 91] on span "Pénalités de retard" at bounding box center [413, 89] width 48 height 7
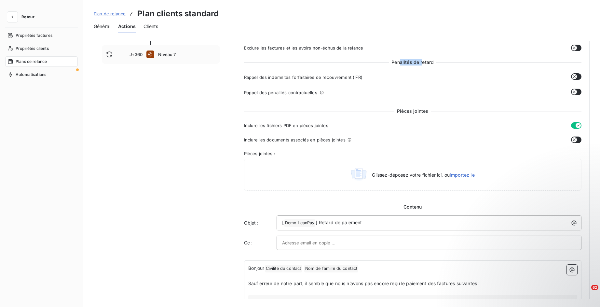
scroll to position [234, 0]
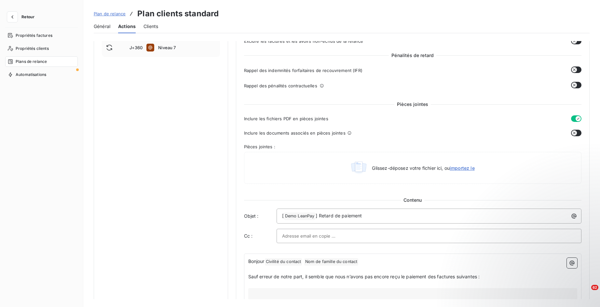
click at [401, 99] on div "Contenu de la relance Factures non-échues Exclure les factures et les avoirs no…" at bounding box center [413, 262] width 338 height 531
drag, startPoint x: 258, startPoint y: 120, endPoint x: 296, endPoint y: 121, distance: 38.1
click at [296, 121] on span "Inclure les fichiers PDF en pièces jointes" at bounding box center [286, 118] width 84 height 5
drag, startPoint x: 268, startPoint y: 120, endPoint x: 310, endPoint y: 120, distance: 42.3
click at [310, 120] on span "Inclure les fichiers PDF en pièces jointes" at bounding box center [286, 118] width 84 height 5
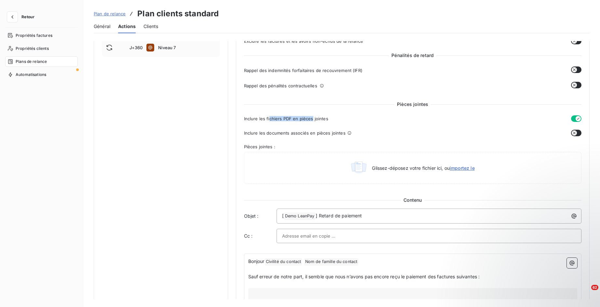
click at [571, 118] on button "button" at bounding box center [576, 118] width 10 height 7
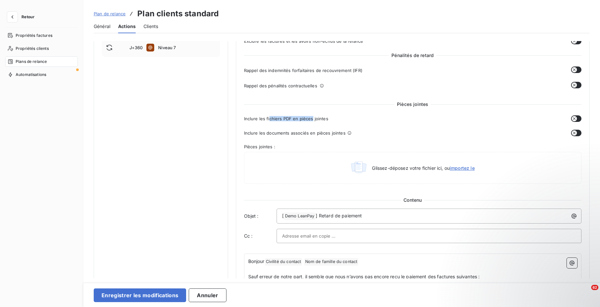
click at [573, 118] on icon "button" at bounding box center [574, 118] width 3 height 3
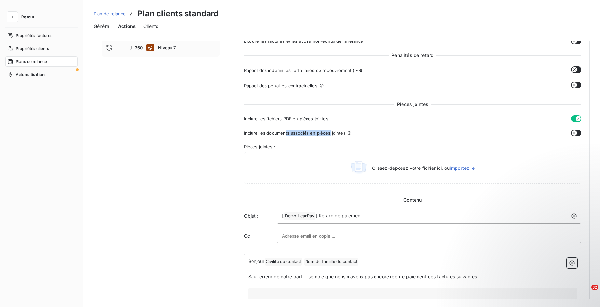
drag, startPoint x: 284, startPoint y: 131, endPoint x: 328, endPoint y: 134, distance: 44.0
click at [328, 134] on span "Inclure les documents associés en pièces jointes" at bounding box center [295, 132] width 102 height 5
click at [576, 133] on button "button" at bounding box center [576, 133] width 10 height 7
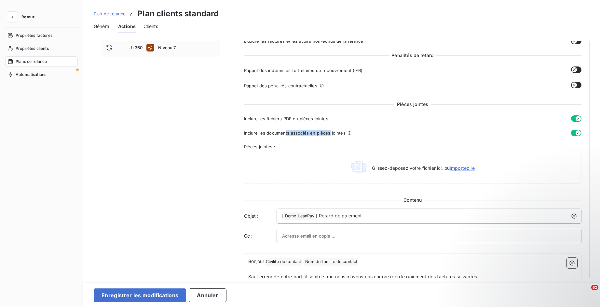
click at [577, 133] on icon "button" at bounding box center [578, 133] width 3 height 2
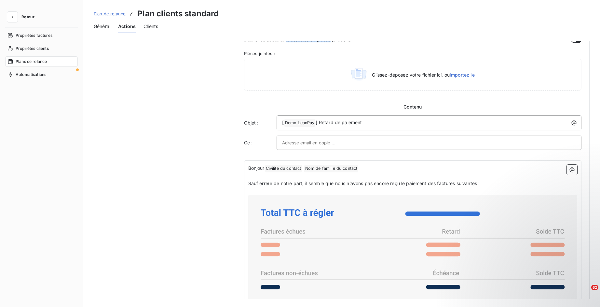
scroll to position [0, 0]
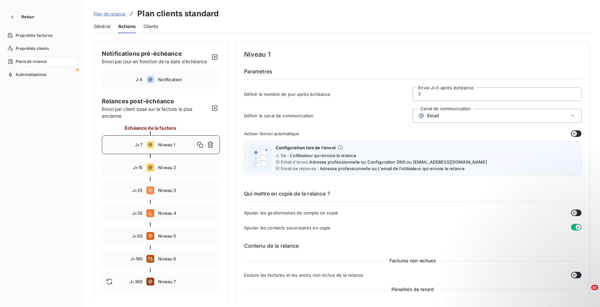
click at [438, 115] on div "Email" at bounding box center [497, 116] width 169 height 14
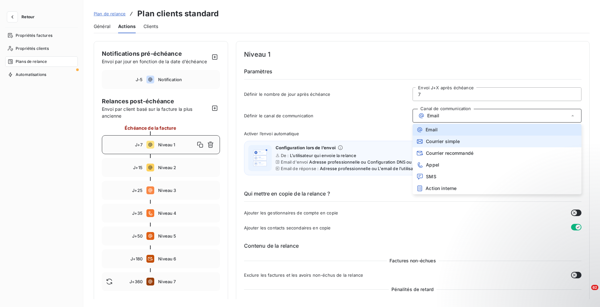
click at [439, 143] on span "Courrier simple" at bounding box center [443, 141] width 34 height 5
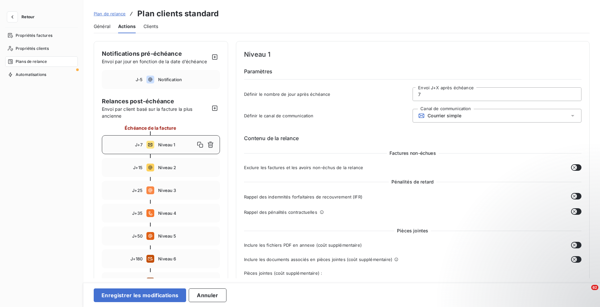
click at [455, 116] on span "Courrier simple" at bounding box center [445, 115] width 34 height 5
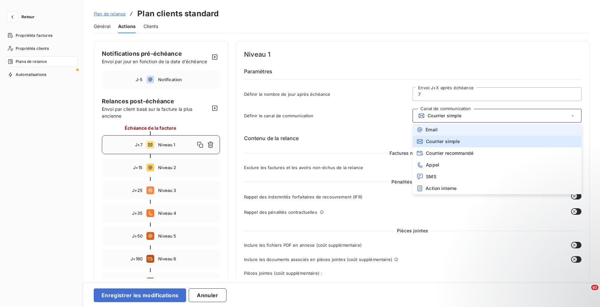
click at [448, 129] on li "Email" at bounding box center [497, 130] width 169 height 12
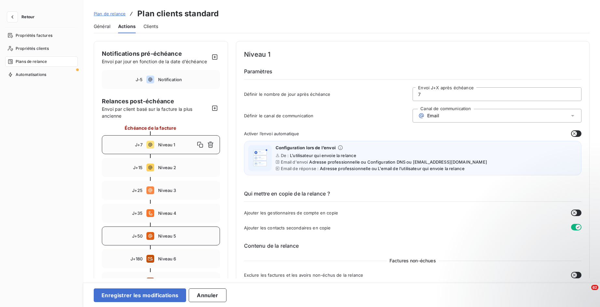
scroll to position [81, 0]
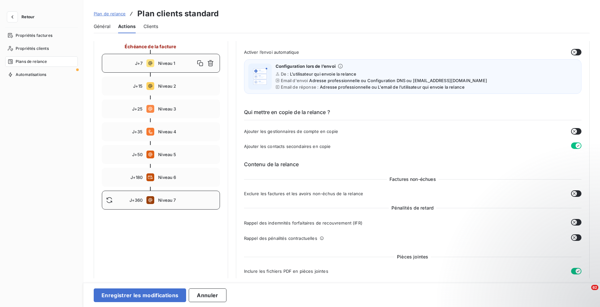
click at [124, 204] on div "J+360 Niveau 7" at bounding box center [161, 199] width 118 height 19
type input "360"
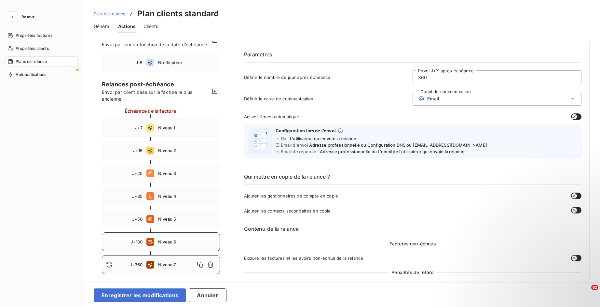
scroll to position [0, 0]
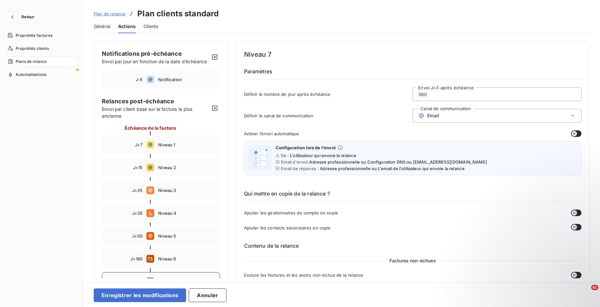
click at [100, 30] on div "Général" at bounding box center [102, 27] width 17 height 14
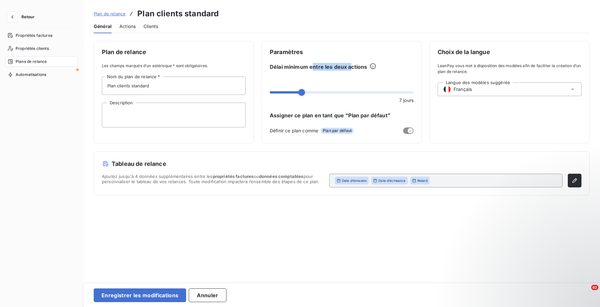
drag, startPoint x: 311, startPoint y: 69, endPoint x: 349, endPoint y: 66, distance: 38.1
click at [349, 66] on span "Délai minimum entre les deux actions" at bounding box center [318, 67] width 97 height 8
click at [343, 93] on span at bounding box center [339, 92] width 7 height 7
click at [164, 295] on button "Enregistrer les modifications" at bounding box center [140, 295] width 92 height 14
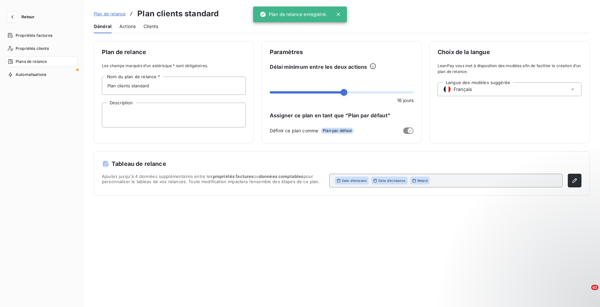
click at [128, 30] on div "Actions" at bounding box center [127, 27] width 16 height 14
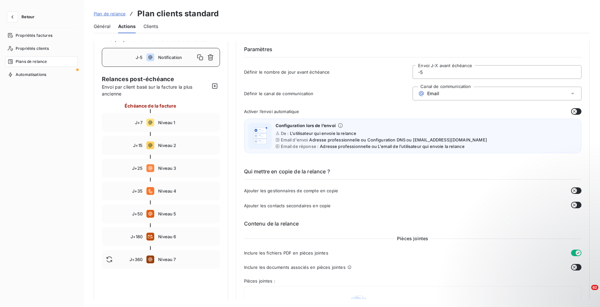
scroll to position [22, 0]
click at [134, 119] on div "J+7 Niveau 1" at bounding box center [161, 122] width 118 height 19
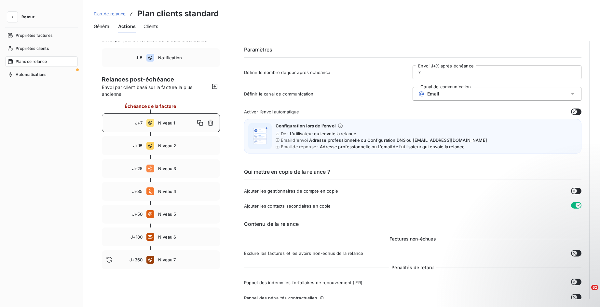
drag, startPoint x: 430, startPoint y: 72, endPoint x: 403, endPoint y: 72, distance: 26.7
click at [403, 72] on div "Définir le nombre de jour après échéance 7 Envoi J+X après échéance" at bounding box center [413, 74] width 338 height 18
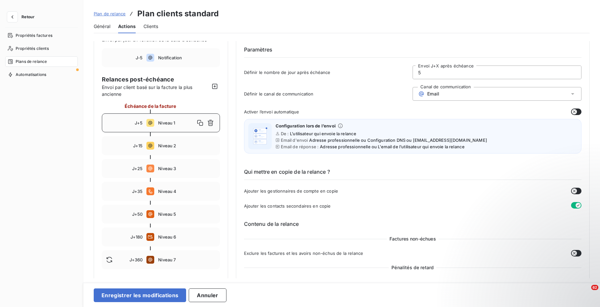
type input "5"
type button "on"
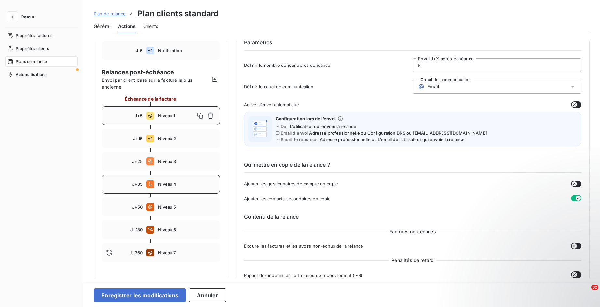
scroll to position [29, 0]
type input "7"
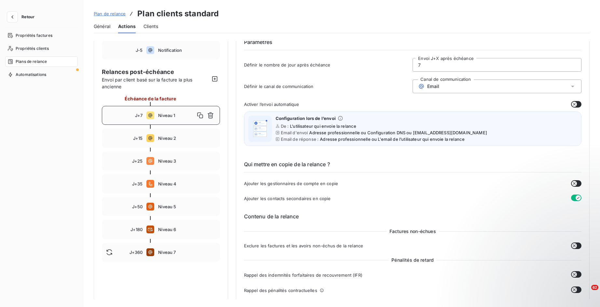
click at [102, 27] on span "Général" at bounding box center [102, 26] width 17 height 7
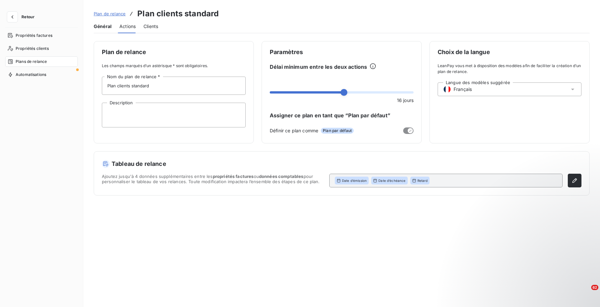
scroll to position [0, 0]
click at [132, 29] on span "Actions" at bounding box center [127, 26] width 16 height 7
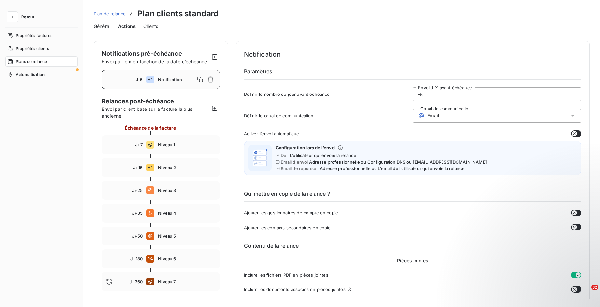
click at [104, 26] on span "Général" at bounding box center [102, 26] width 17 height 7
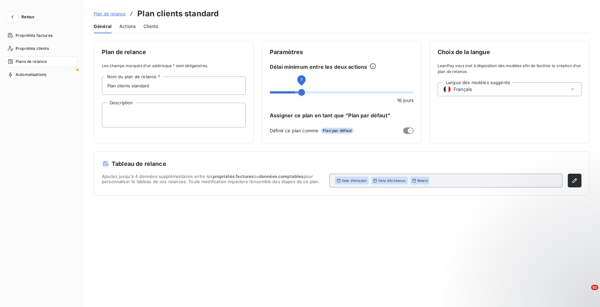
click at [298, 93] on span at bounding box center [301, 92] width 7 height 7
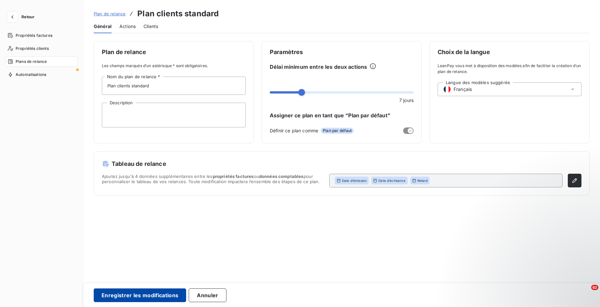
click at [140, 298] on button "Enregistrer les modifications" at bounding box center [140, 295] width 92 height 14
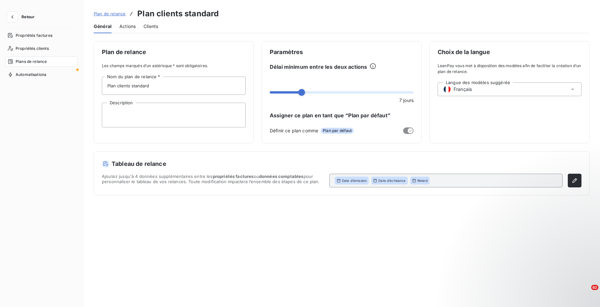
click at [22, 18] on span "Retour" at bounding box center [27, 17] width 13 height 4
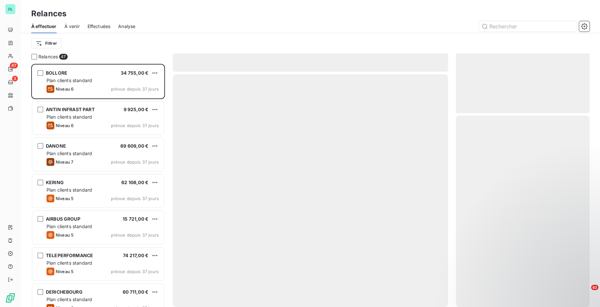
scroll to position [243, 134]
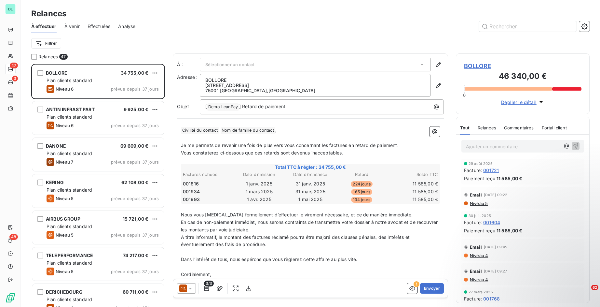
click at [70, 16] on div "Relances" at bounding box center [310, 14] width 579 height 12
click at [69, 23] on span "À venir" at bounding box center [71, 26] width 15 height 7
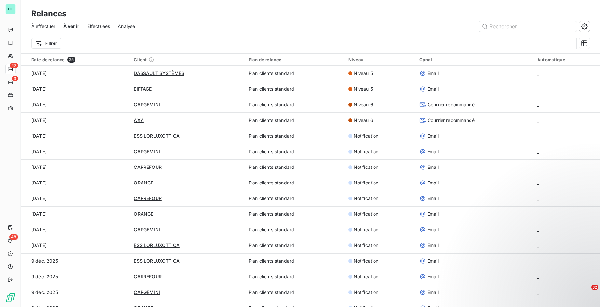
click at [43, 20] on div "À effectuer" at bounding box center [43, 27] width 24 height 14
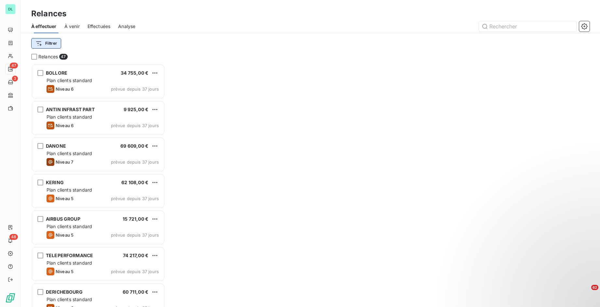
scroll to position [243, 134]
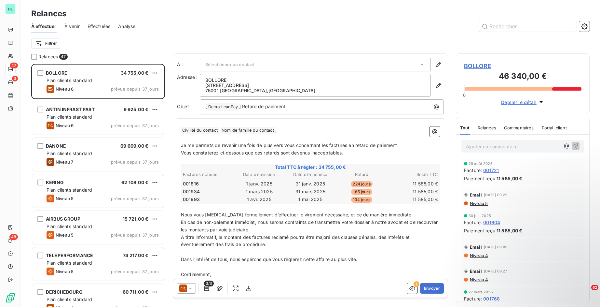
click at [105, 27] on span "Effectuées" at bounding box center [99, 26] width 23 height 7
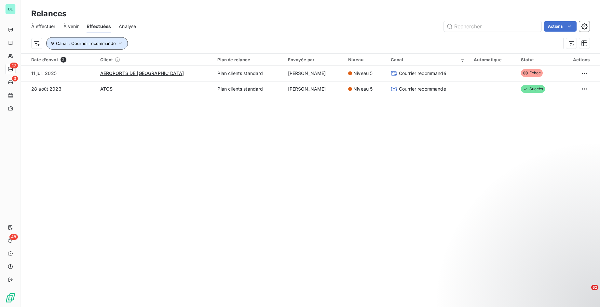
click at [105, 46] on button "Canal : Courrier recommandé" at bounding box center [87, 43] width 82 height 12
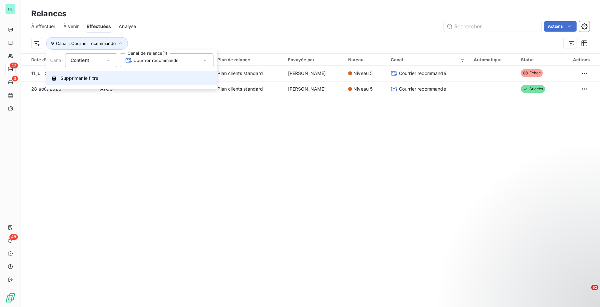
click at [95, 79] on span "Supprimer le filtre" at bounding box center [80, 78] width 38 height 7
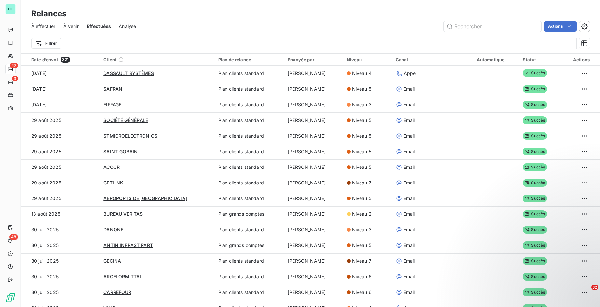
click at [129, 25] on span "Analyse" at bounding box center [127, 26] width 17 height 7
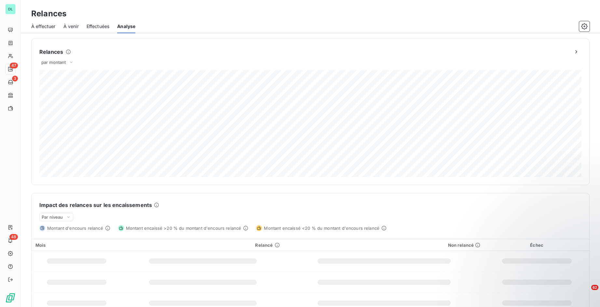
click at [50, 30] on div "À effectuer" at bounding box center [43, 27] width 24 height 14
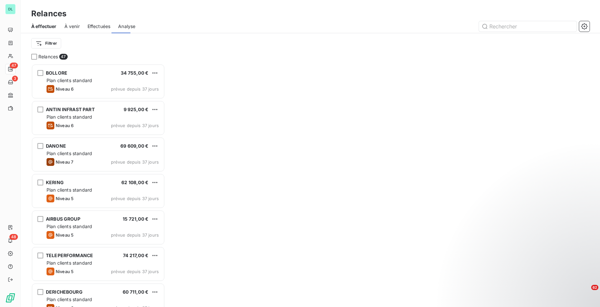
scroll to position [243, 134]
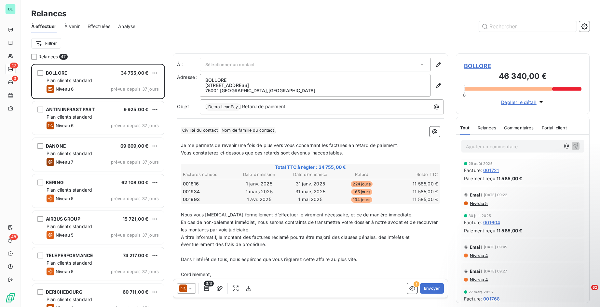
click at [129, 25] on span "Analyse" at bounding box center [126, 26] width 17 height 7
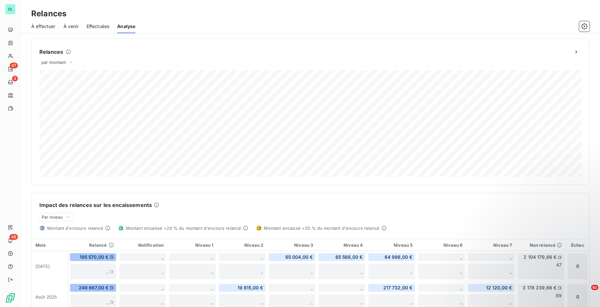
click at [39, 27] on span "À effectuer" at bounding box center [43, 26] width 24 height 7
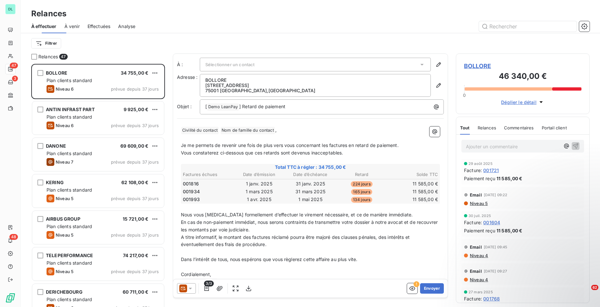
scroll to position [243, 134]
click at [34, 58] on div at bounding box center [34, 57] width 6 height 6
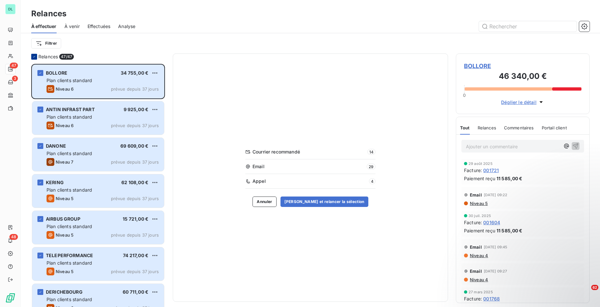
click at [34, 58] on icon at bounding box center [34, 57] width 4 height 4
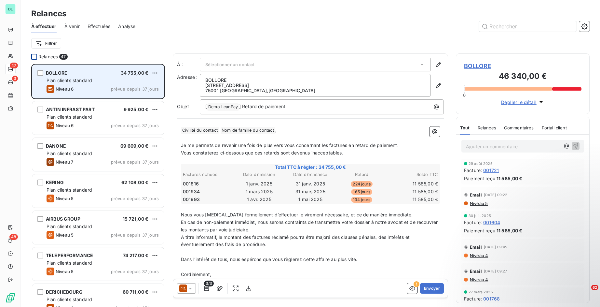
click at [75, 82] on span "Plan clients standard" at bounding box center [70, 80] width 46 height 6
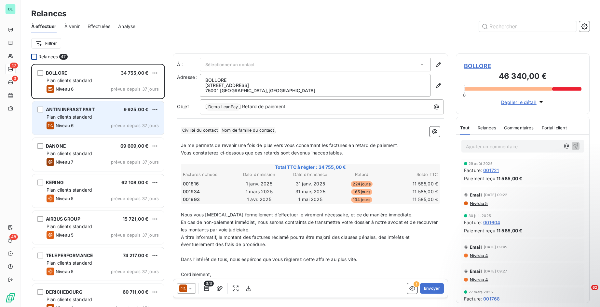
click at [75, 117] on span "Plan clients standard" at bounding box center [70, 117] width 46 height 6
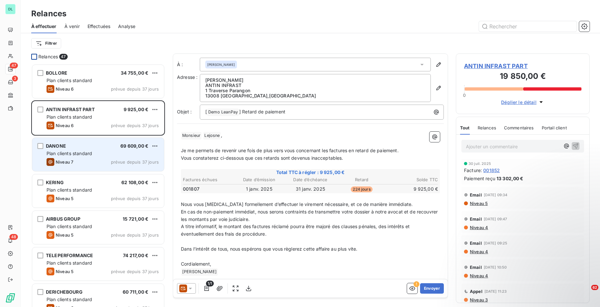
click at [75, 146] on div "DANONE 69 609,00 €" at bounding box center [103, 146] width 112 height 6
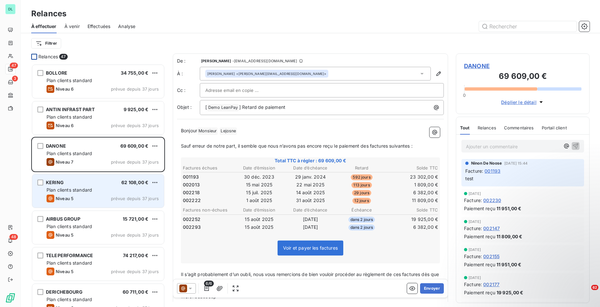
click at [74, 192] on div "Plan clients standard" at bounding box center [103, 189] width 112 height 7
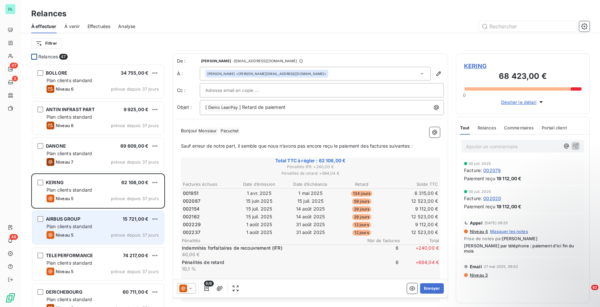
click at [74, 226] on span "Plan clients standard" at bounding box center [70, 226] width 46 height 6
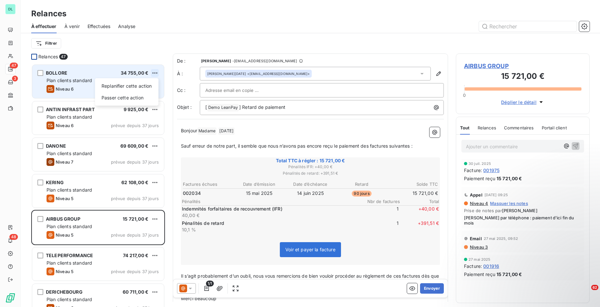
click at [155, 70] on html "DL 47 3 48 Relances À effectuer À venir Effectuées Analyse Filtrer Relances 47 …" at bounding box center [300, 153] width 600 height 307
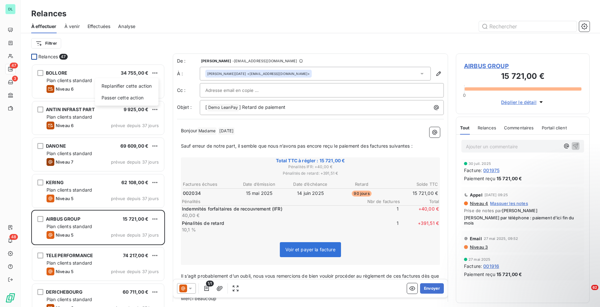
click at [189, 290] on html "DL 47 3 48 Relances À effectuer À venir Effectuées Analyse Filtrer Relances 47 …" at bounding box center [300, 153] width 600 height 307
click at [37, 56] on div "Relances 47" at bounding box center [98, 56] width 134 height 7
click at [35, 56] on div at bounding box center [34, 57] width 6 height 6
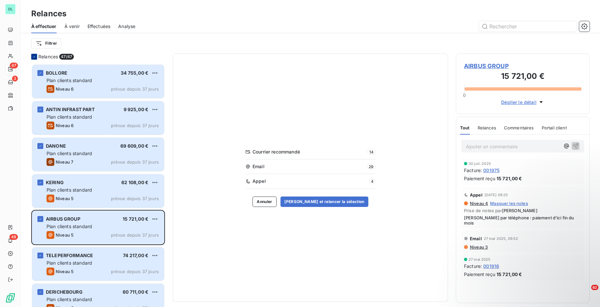
click at [36, 57] on div at bounding box center [34, 57] width 6 height 6
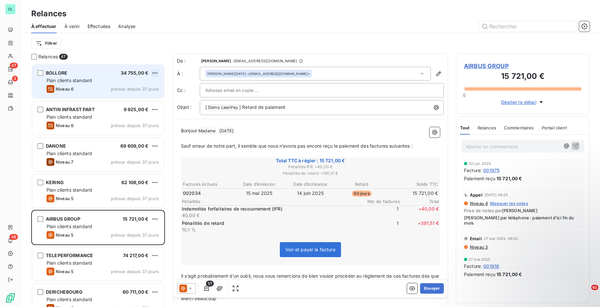
click at [157, 71] on html "DL 47 3 48 Relances À effectuer À venir Effectuées Analyse Filtrer Relances 47 …" at bounding box center [300, 153] width 600 height 307
click at [69, 88] on html "DL 47 3 48 Relances À effectuer À venir Effectuées Analyse Filtrer Relances 47 …" at bounding box center [300, 153] width 600 height 307
click at [155, 74] on html "DL 47 3 48 Relances À effectuer À venir Effectuées Analyse Filtrer Relances 47 …" at bounding box center [300, 153] width 600 height 307
click at [139, 83] on div "Replanifier cette action" at bounding box center [127, 86] width 58 height 10
select select "8"
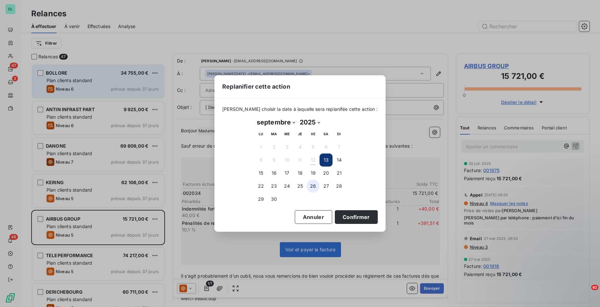
click at [312, 187] on button "26" at bounding box center [313, 185] width 13 height 13
click at [342, 216] on button "Confirmer" at bounding box center [356, 217] width 43 height 14
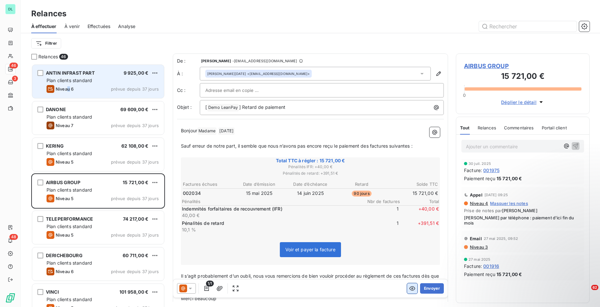
click at [411, 287] on icon "button" at bounding box center [412, 288] width 6 height 4
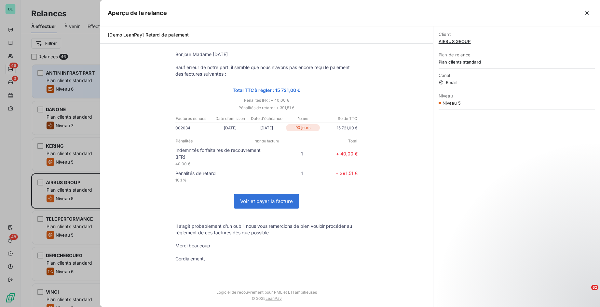
scroll to position [43, 0]
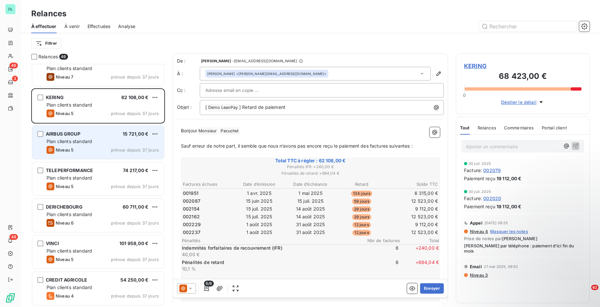
scroll to position [50, 0]
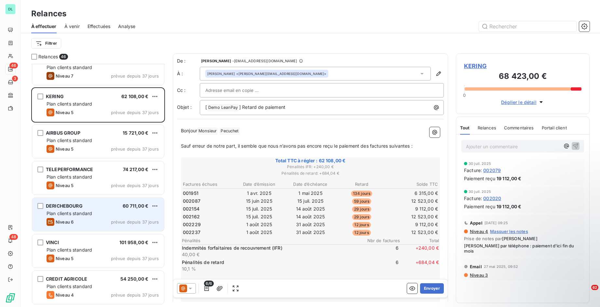
click at [95, 224] on div "Niveau 6 prévue depuis 37 jours" at bounding box center [103, 222] width 112 height 8
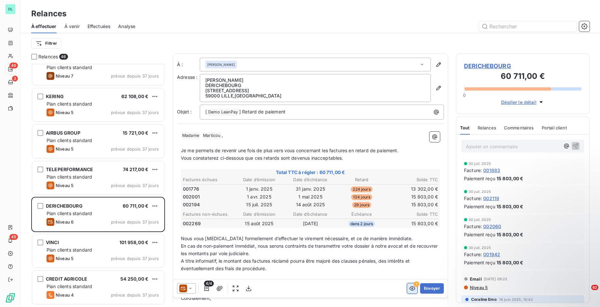
click at [408, 284] on button "button" at bounding box center [412, 288] width 10 height 10
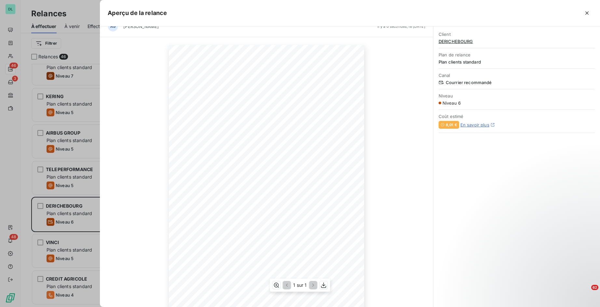
scroll to position [10, 0]
click at [586, 11] on icon "button" at bounding box center [587, 13] width 7 height 7
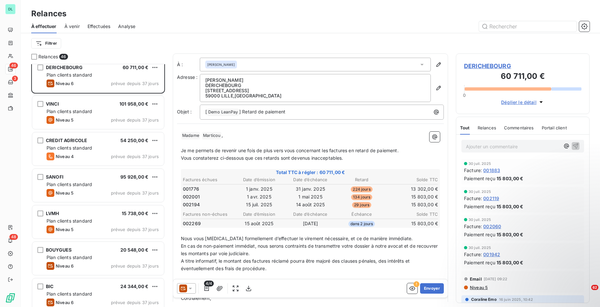
scroll to position [183, 0]
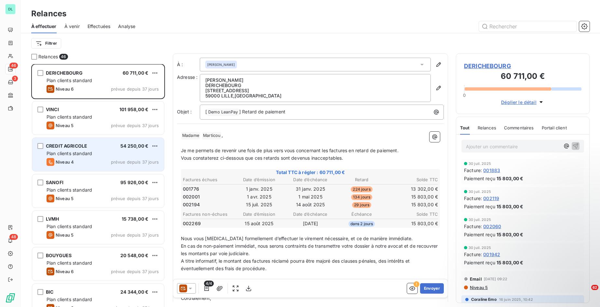
click at [75, 148] on span "CREDIT AGRICOLE" at bounding box center [66, 146] width 41 height 6
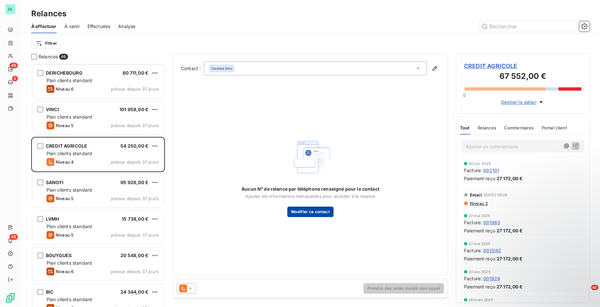
click at [308, 212] on button "Modifier ce contact" at bounding box center [310, 211] width 46 height 10
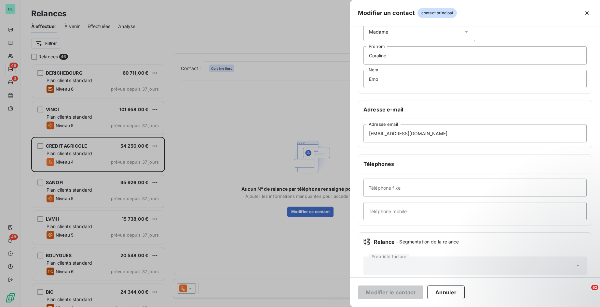
scroll to position [46, 0]
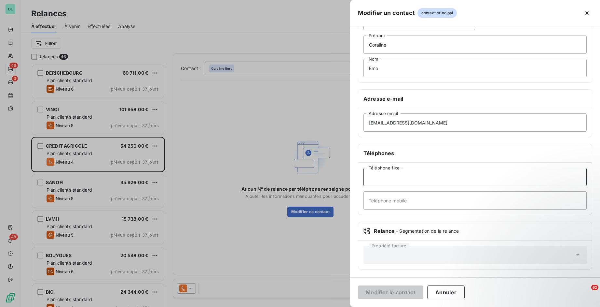
click at [380, 173] on input "Téléphone fixe" at bounding box center [474, 177] width 223 height 18
type input "0685489736"
click at [398, 296] on button "Modifier le contact" at bounding box center [390, 292] width 65 height 14
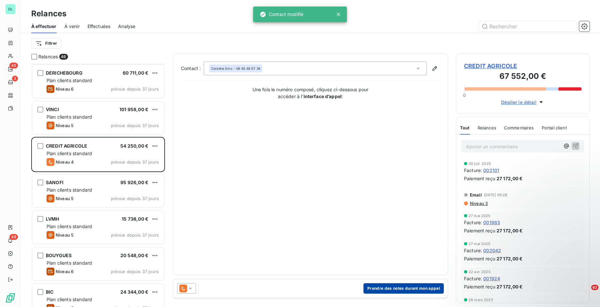
click at [388, 287] on button "Prendre des notes durant mon appel" at bounding box center [403, 288] width 80 height 10
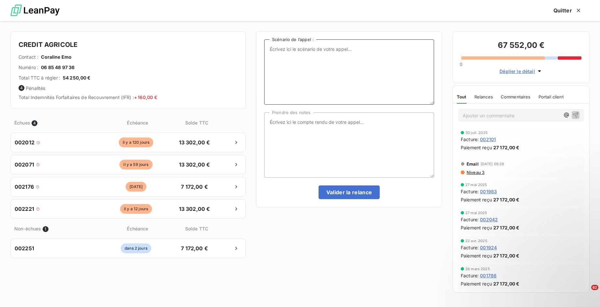
click at [427, 52] on textarea "Scénario de l’appel :" at bounding box center [349, 71] width 170 height 65
click at [370, 149] on textarea "Prendre des notes" at bounding box center [349, 144] width 170 height 65
type textarea "il m'a dit qu'il me payerai [DATE]"
click at [351, 192] on button "Valider la relance" at bounding box center [349, 192] width 61 height 14
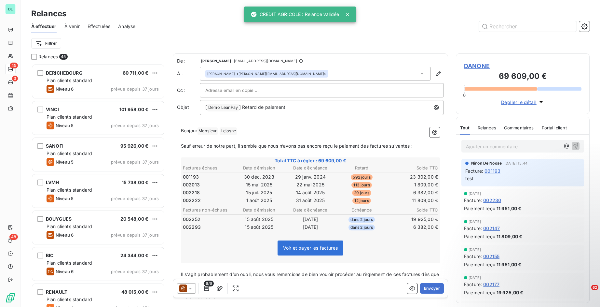
click at [93, 27] on span "Effectuées" at bounding box center [99, 26] width 23 height 7
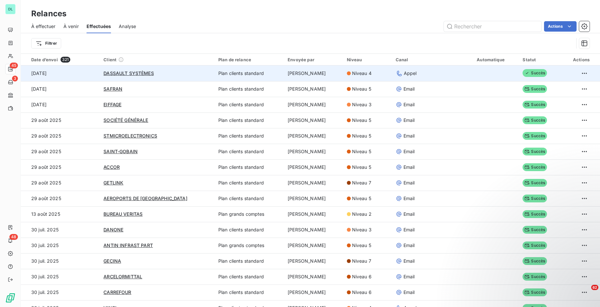
click at [587, 73] on td at bounding box center [580, 73] width 40 height 16
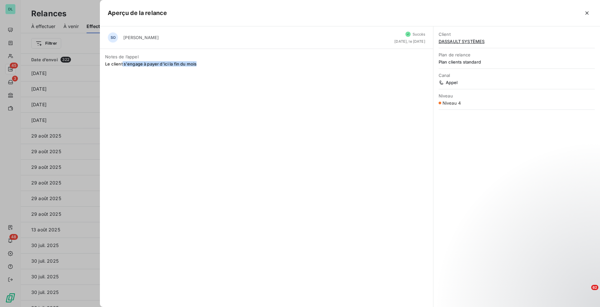
drag, startPoint x: 123, startPoint y: 66, endPoint x: 180, endPoint y: 69, distance: 57.7
click at [180, 69] on div "Notes de l’appel Le client s'engage à payer d'ici la fin du mois" at bounding box center [266, 60] width 333 height 23
click at [588, 12] on icon "button" at bounding box center [586, 12] width 3 height 3
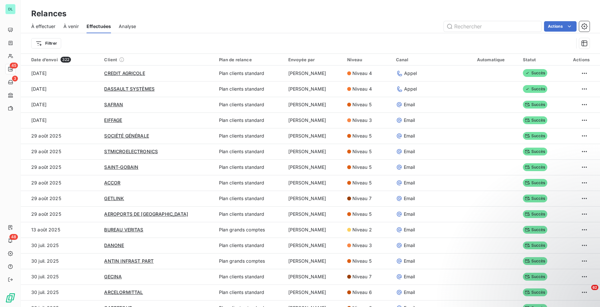
click at [39, 21] on div "À effectuer" at bounding box center [43, 27] width 24 height 14
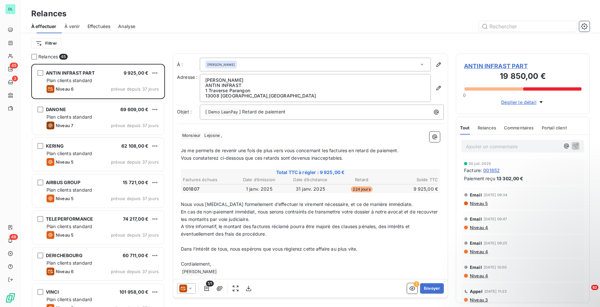
scroll to position [243, 134]
click at [81, 28] on div "À effectuer À venir Effectuées Analyse" at bounding box center [310, 27] width 579 height 14
click at [67, 24] on span "À venir" at bounding box center [71, 26] width 15 height 7
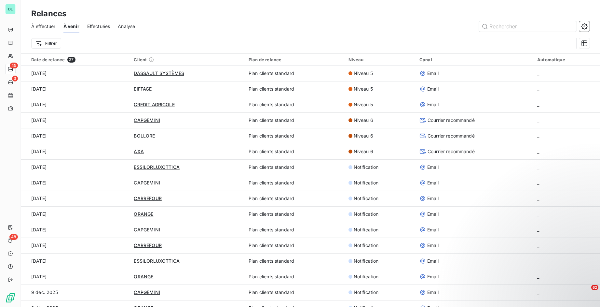
click at [96, 23] on span "Effectuées" at bounding box center [98, 26] width 23 height 7
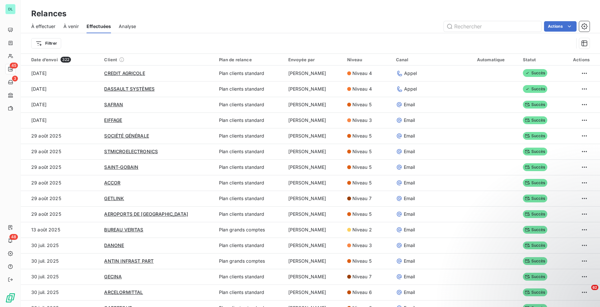
click at [123, 30] on div "Analyse" at bounding box center [127, 27] width 17 height 14
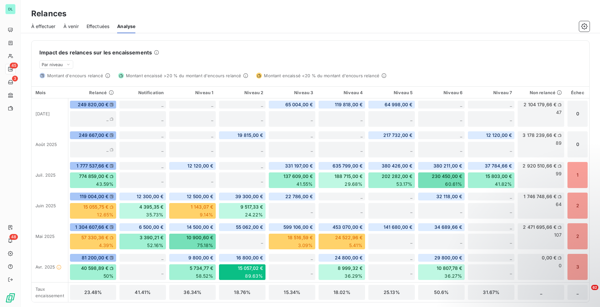
scroll to position [153, 0]
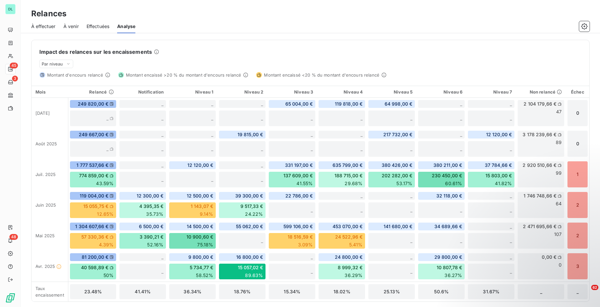
click at [248, 51] on div "Impact des relances sur les encaissements" at bounding box center [310, 52] width 542 height 8
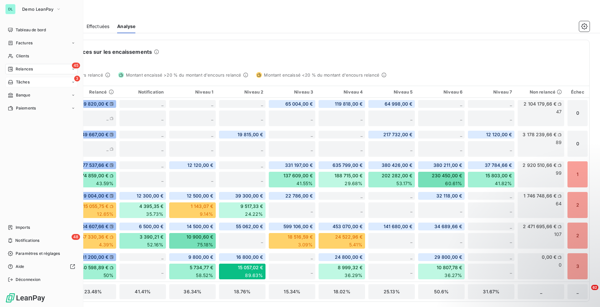
click at [33, 85] on div "3 Tâches" at bounding box center [41, 82] width 73 height 10
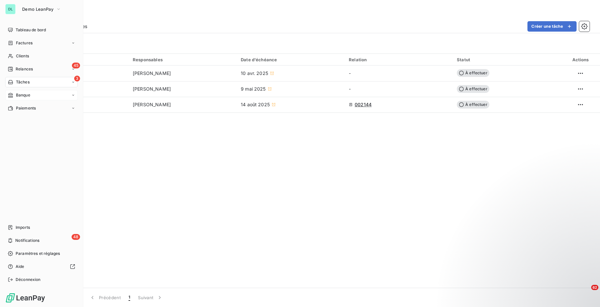
click at [20, 94] on span "Banque" at bounding box center [23, 95] width 14 height 6
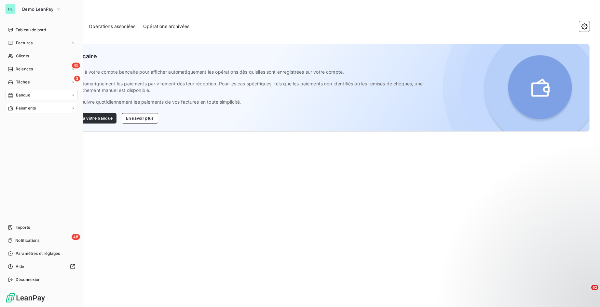
click at [14, 110] on div "Paiements" at bounding box center [22, 108] width 28 height 6
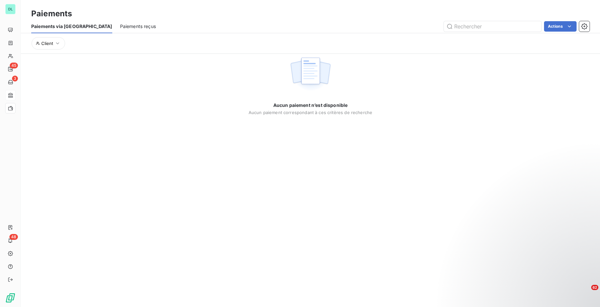
click at [120, 25] on span "Paiements reçus" at bounding box center [138, 26] width 36 height 7
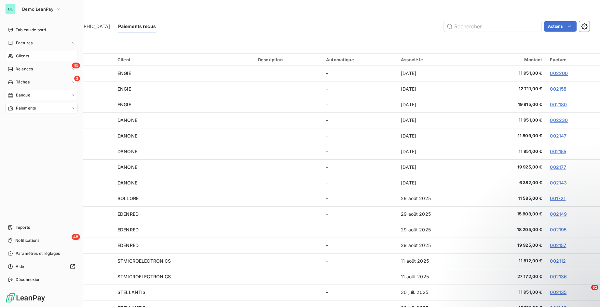
click at [23, 54] on span "Clients" at bounding box center [22, 56] width 13 height 6
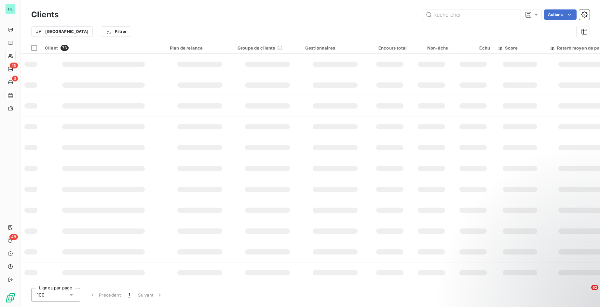
click at [557, 17] on html "DL 45 3 48 Clients Actions Trier Filtrer Client 73 Plan de relance Groupe de cl…" at bounding box center [300, 153] width 600 height 307
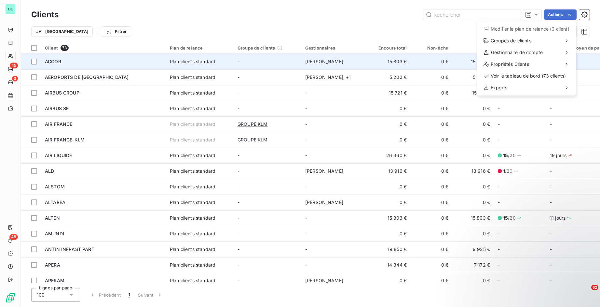
click at [130, 59] on html "DL 45 3 48 Clients Actions Modifier le plan de relance (0 client) Groupes de cl…" at bounding box center [300, 153] width 600 height 307
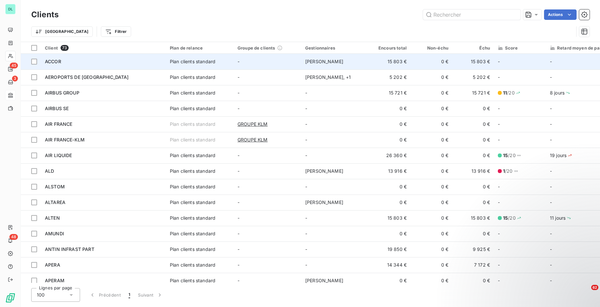
click at [114, 61] on div "ACCOR" at bounding box center [103, 61] width 117 height 7
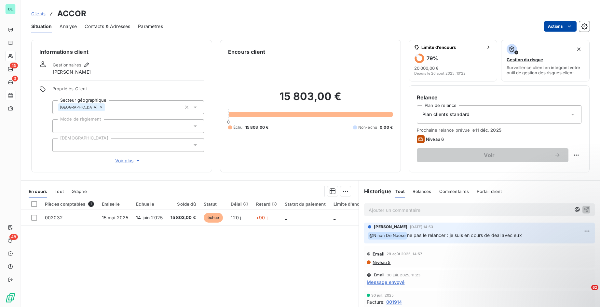
click at [553, 31] on html "DL 45 3 48 Clients ACCOR Situation Analyse Contacts & Adresses Paramètres Actio…" at bounding box center [300, 153] width 600 height 307
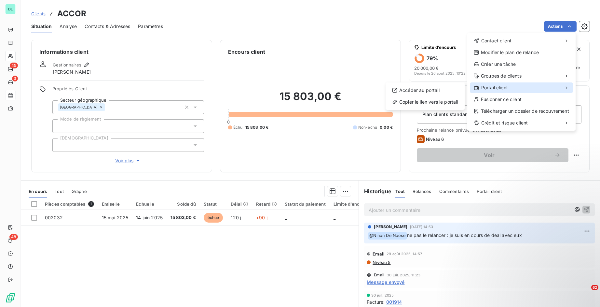
click at [521, 86] on div "Portail client" at bounding box center [521, 87] width 103 height 10
click at [458, 90] on div "Accéder au portail" at bounding box center [425, 90] width 74 height 10
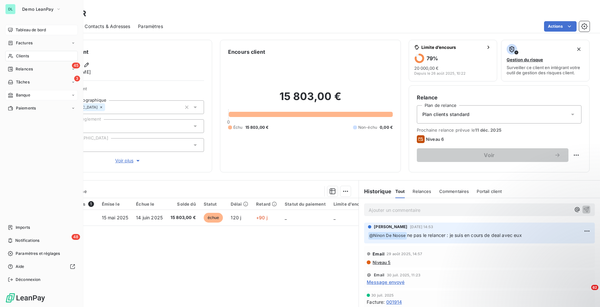
click at [18, 28] on span "Tableau de bord" at bounding box center [31, 30] width 30 height 6
